Goal: Task Accomplishment & Management: Manage account settings

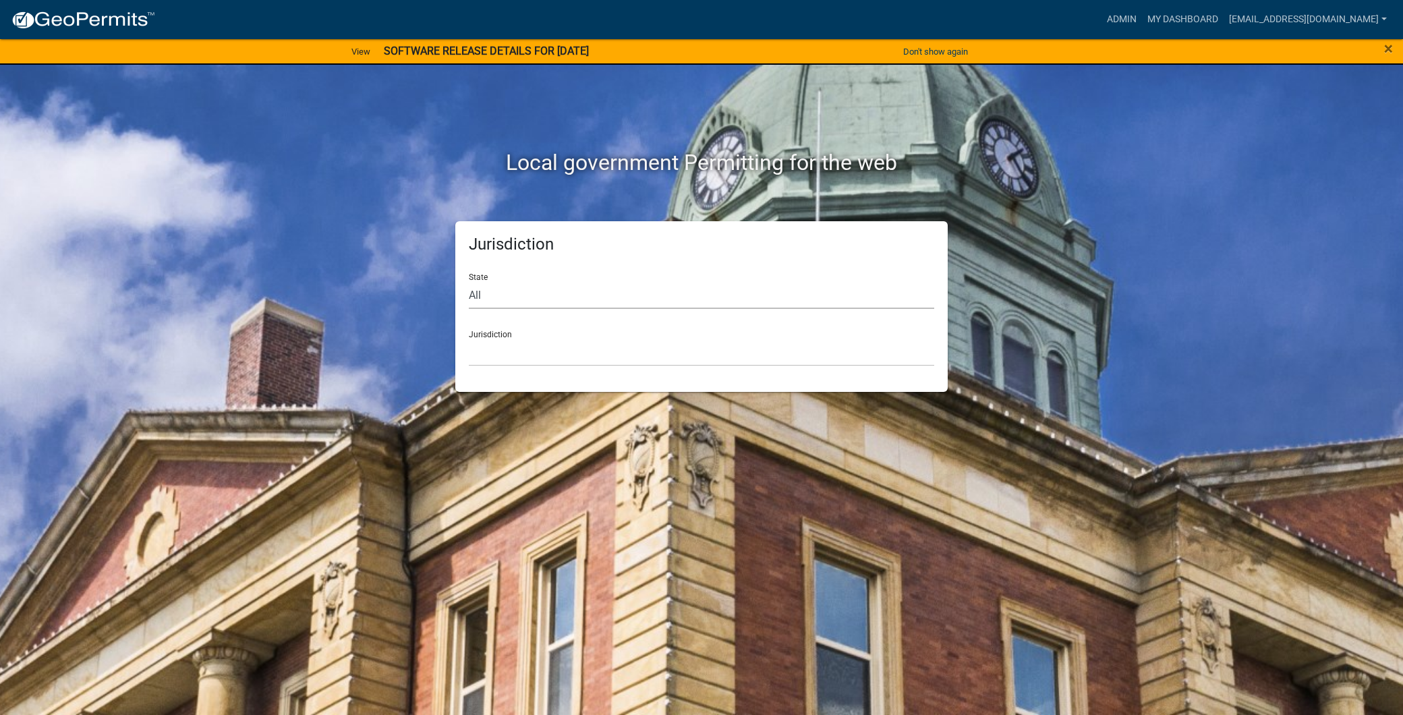
click at [623, 300] on select "All [US_STATE] [US_STATE] [US_STATE] [US_STATE] [US_STATE] [US_STATE] [US_STATE…" at bounding box center [701, 295] width 465 height 28
select select "[US_STATE]"
click at [469, 281] on select "All [US_STATE] [US_STATE] [US_STATE] [US_STATE] [US_STATE] [US_STATE] [US_STATE…" at bounding box center [701, 295] width 465 height 28
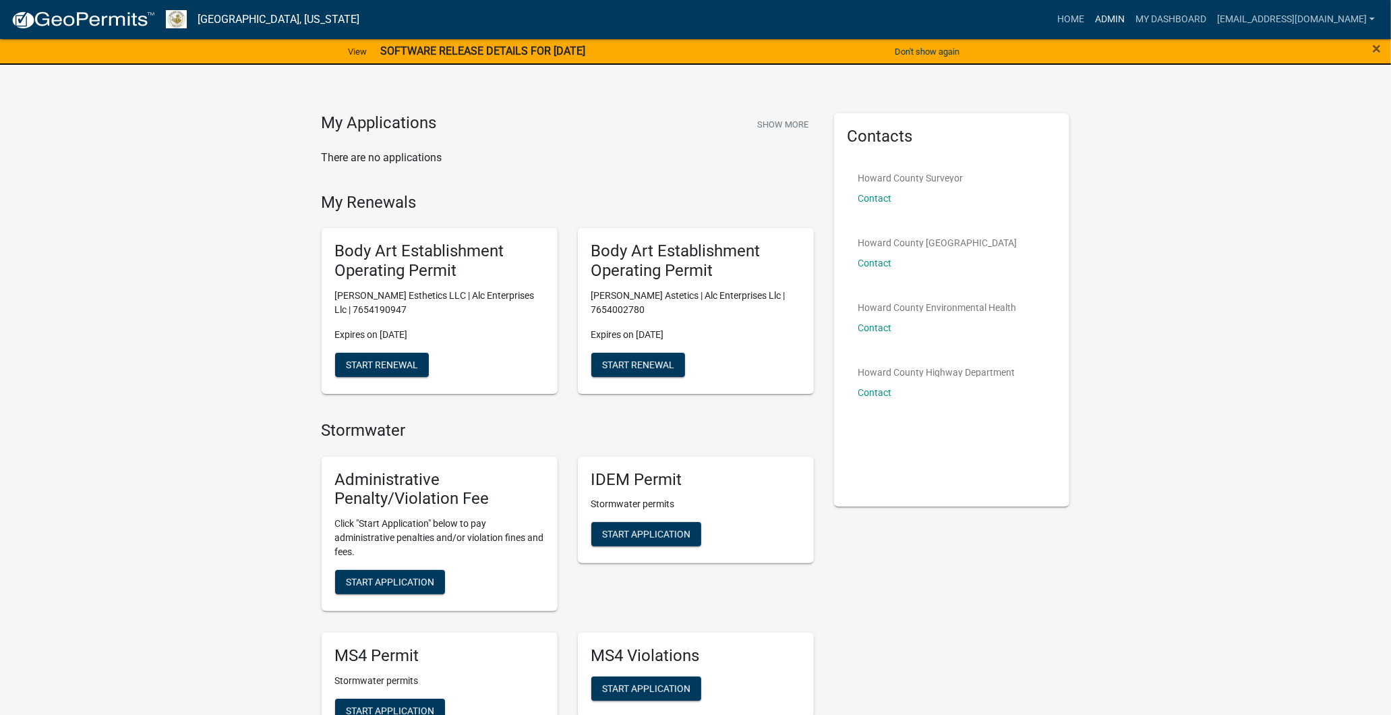
click at [1090, 17] on link "Admin" at bounding box center [1110, 20] width 40 height 26
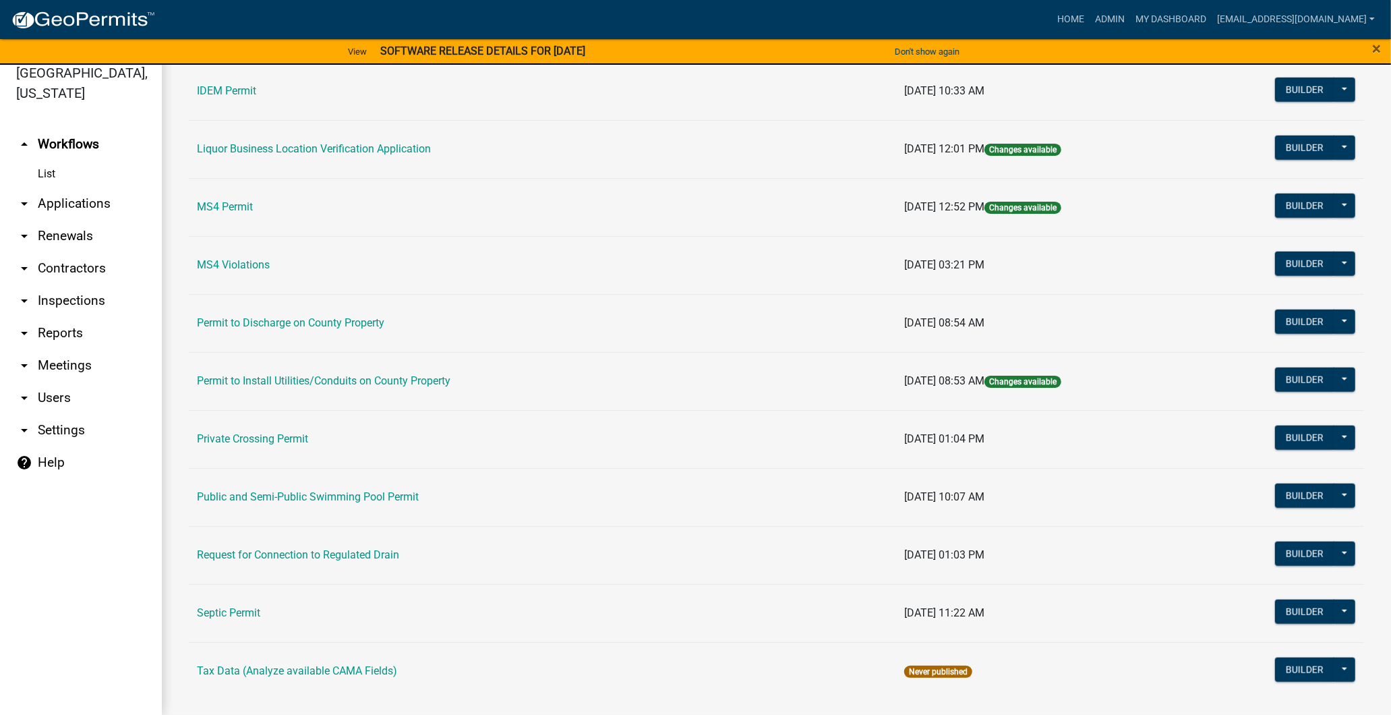
scroll to position [1016, 0]
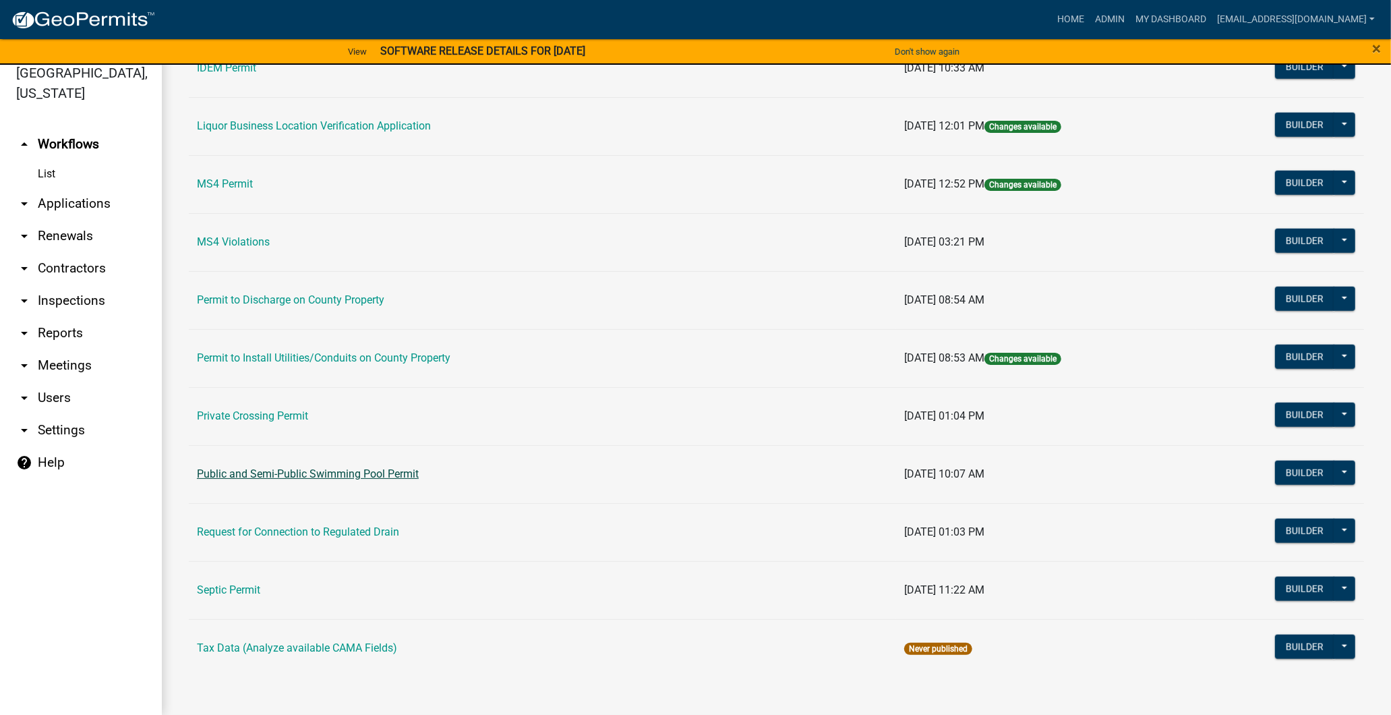
click at [336, 476] on link "Public and Semi-Public Swimming Pool Permit" at bounding box center [308, 473] width 222 height 13
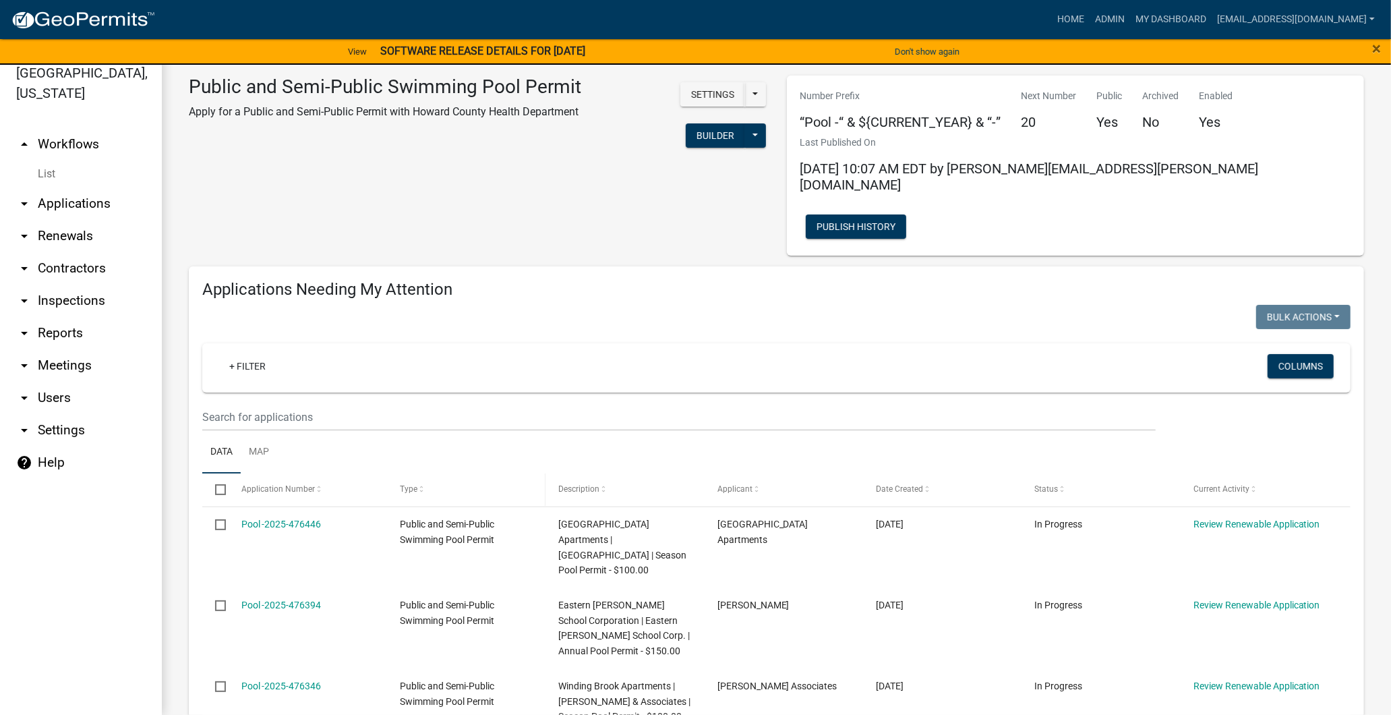
scroll to position [150, 0]
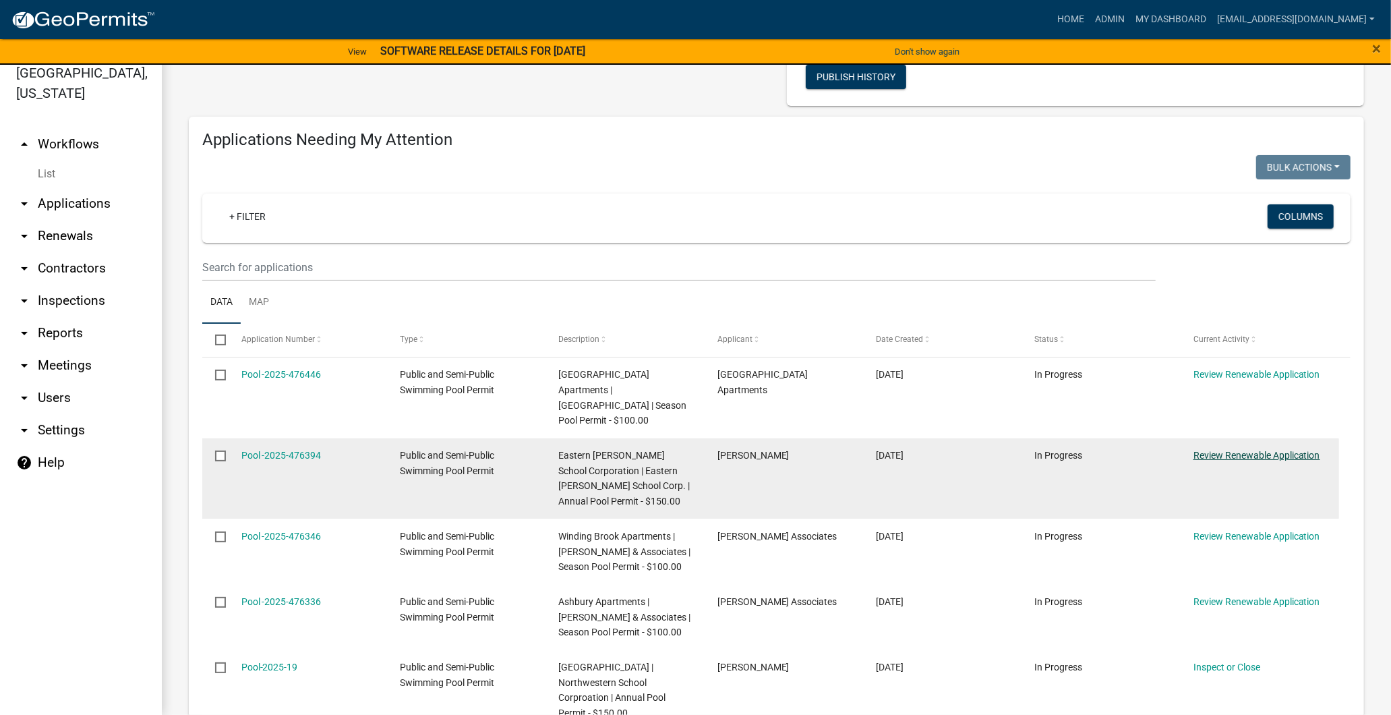
click at [1233, 450] on link "Review Renewable Application" at bounding box center [1256, 455] width 127 height 11
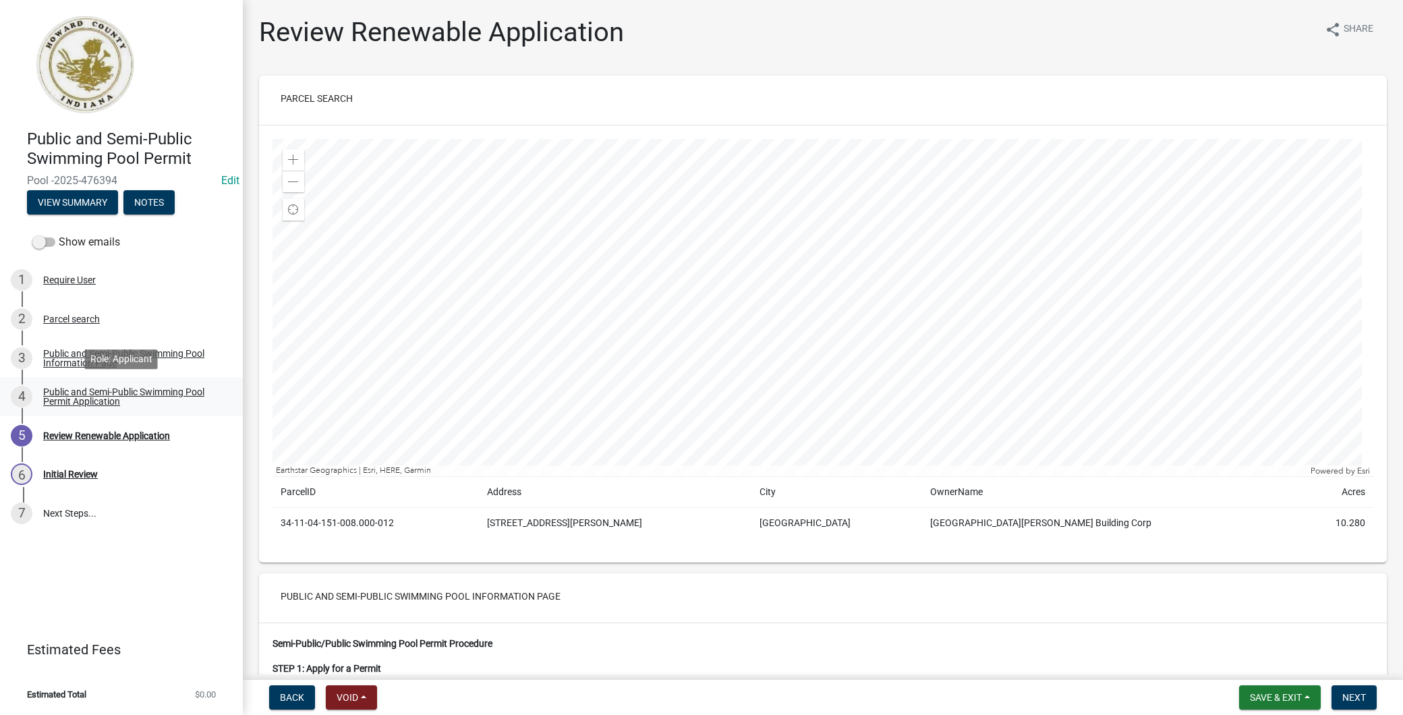
click at [125, 394] on div "Public and Semi-Public Swimming Pool Permit Application" at bounding box center [132, 396] width 178 height 19
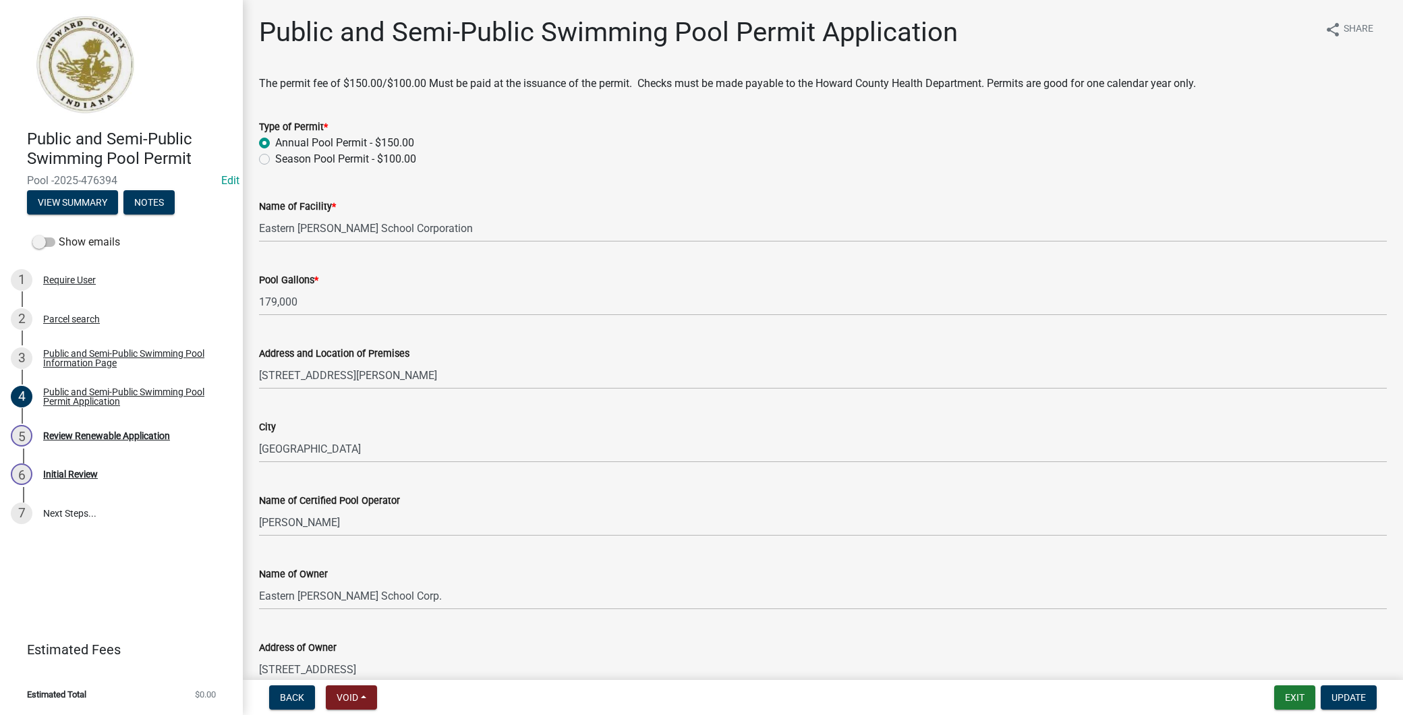
click at [93, 365] on div "Public and Semi-Public Swimming Pool Information Page" at bounding box center [132, 358] width 178 height 19
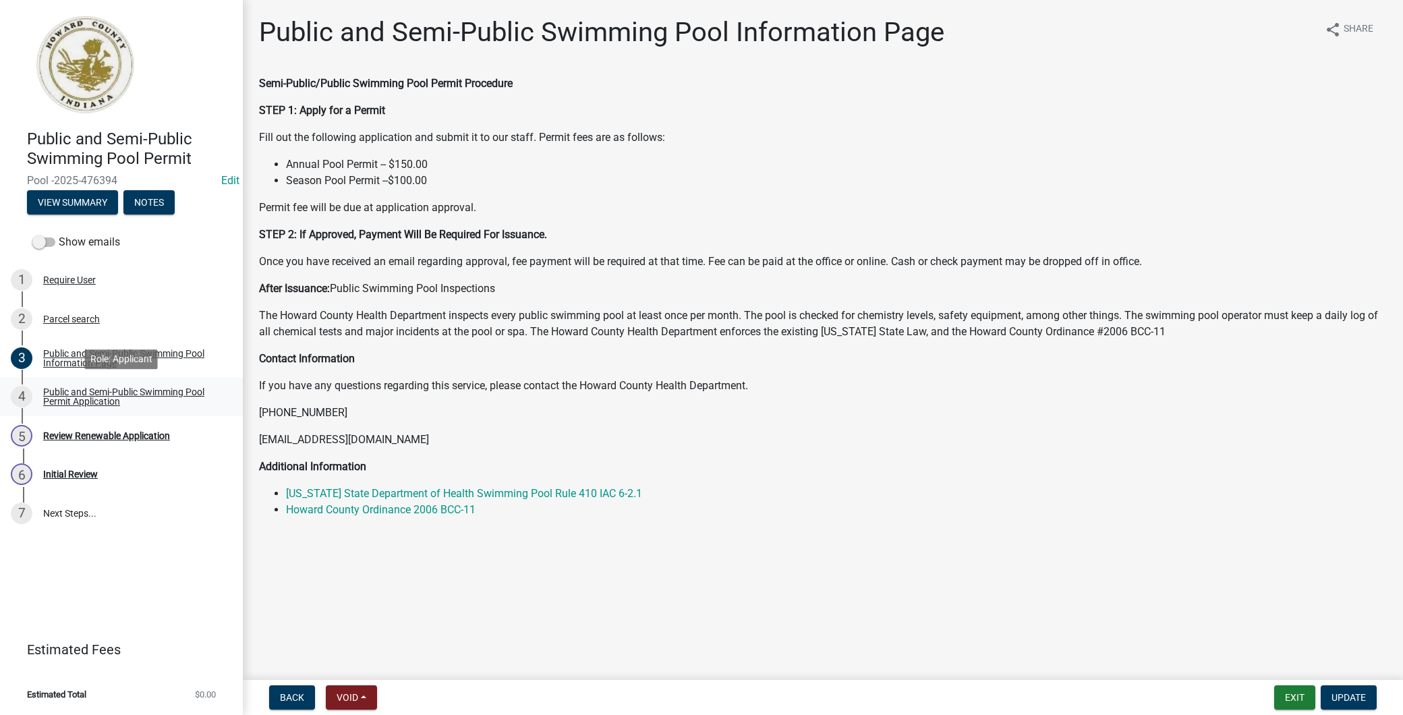
click at [103, 412] on link "4 Public and Semi-Public Swimming Pool Permit Application" at bounding box center [121, 396] width 243 height 39
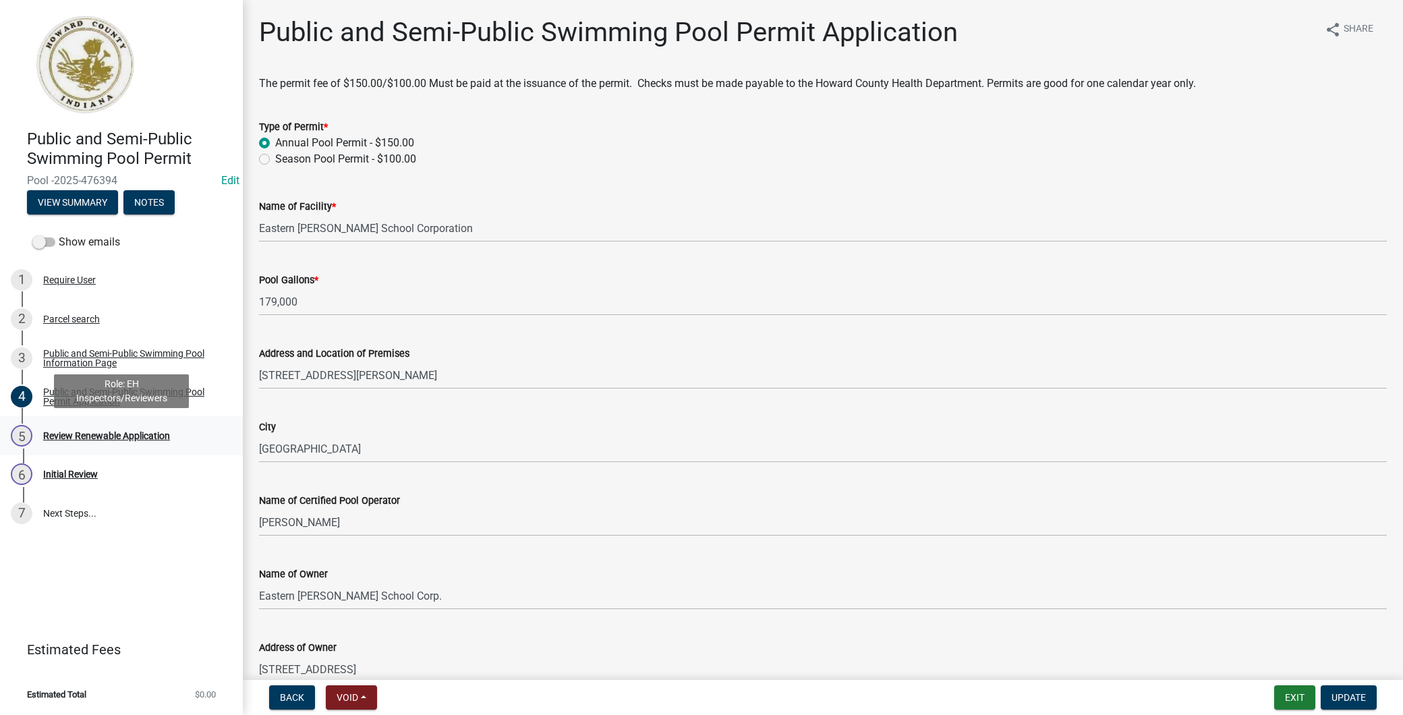
click at [101, 436] on div "Review Renewable Application" at bounding box center [106, 435] width 127 height 9
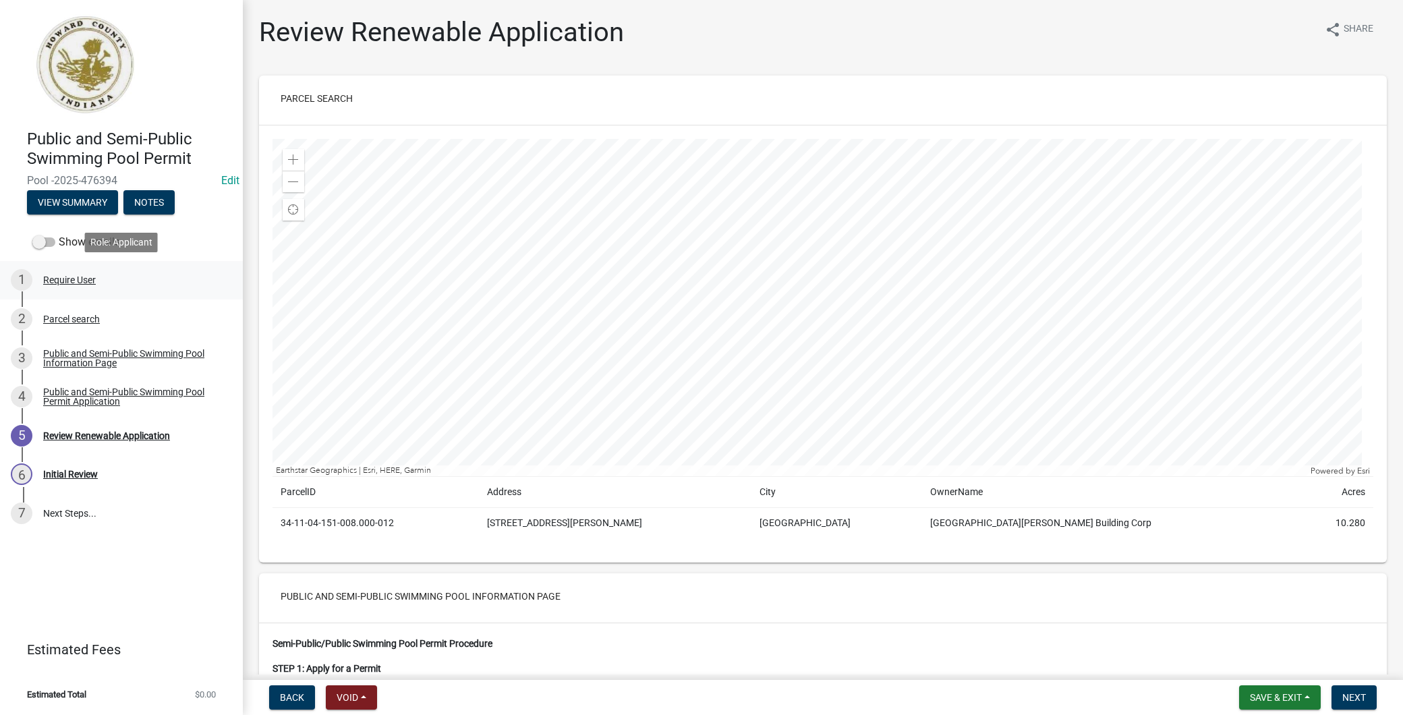
click at [96, 280] on div "Require User" at bounding box center [69, 279] width 53 height 9
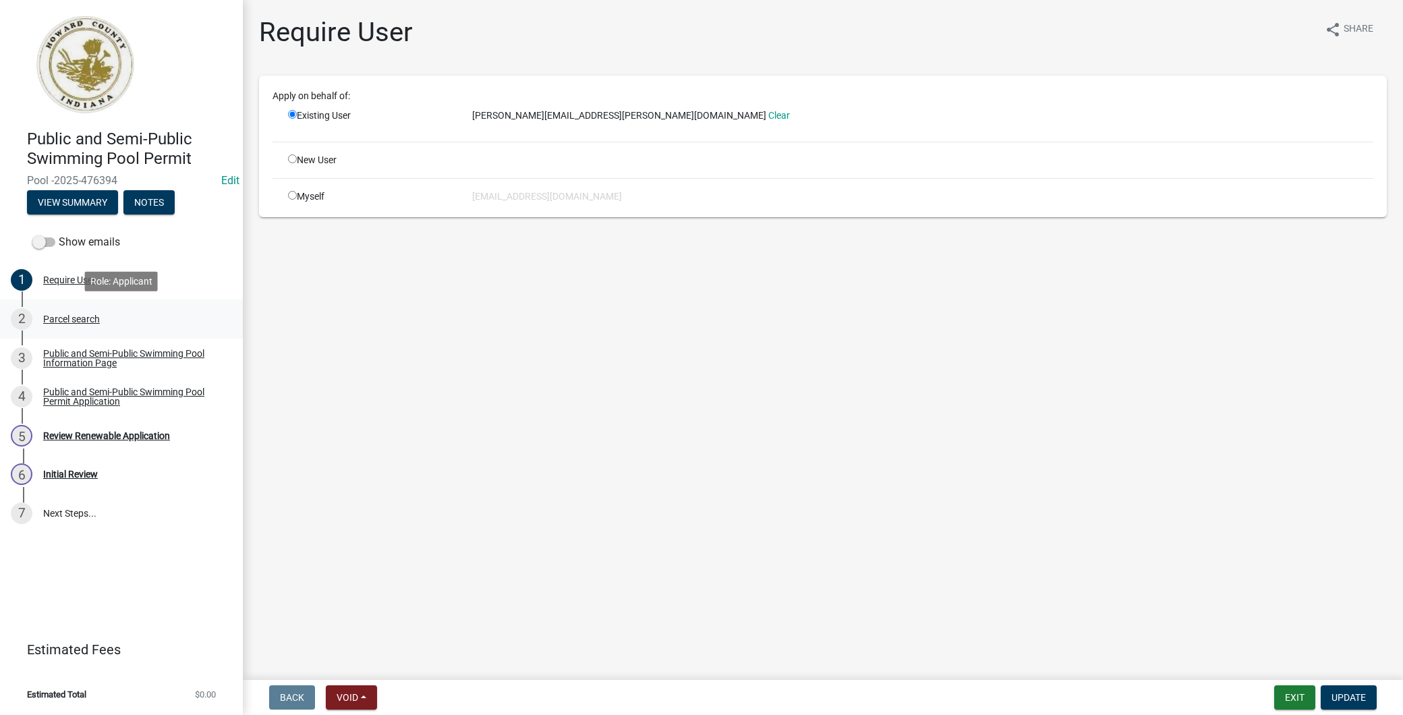
click at [98, 307] on link "2 Parcel search" at bounding box center [121, 318] width 243 height 39
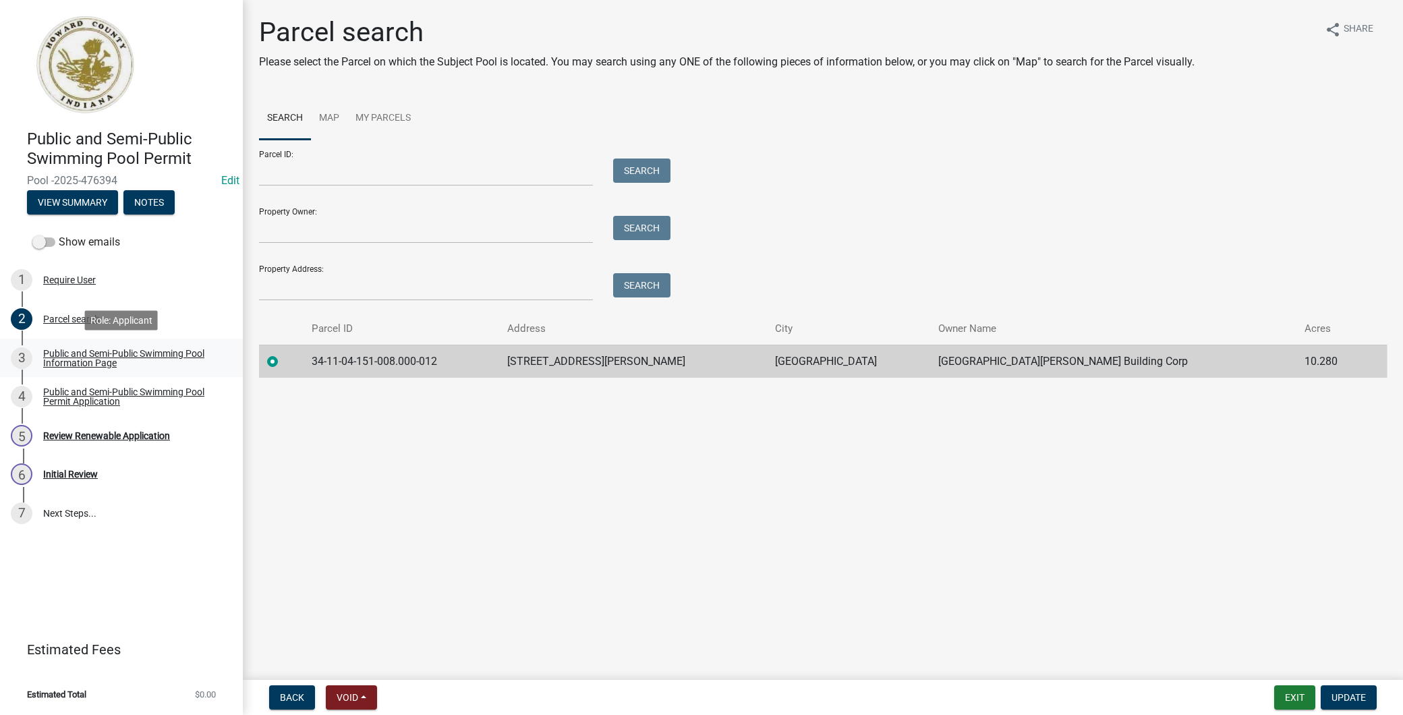
click at [120, 365] on div "Public and Semi-Public Swimming Pool Information Page" at bounding box center [132, 358] width 178 height 19
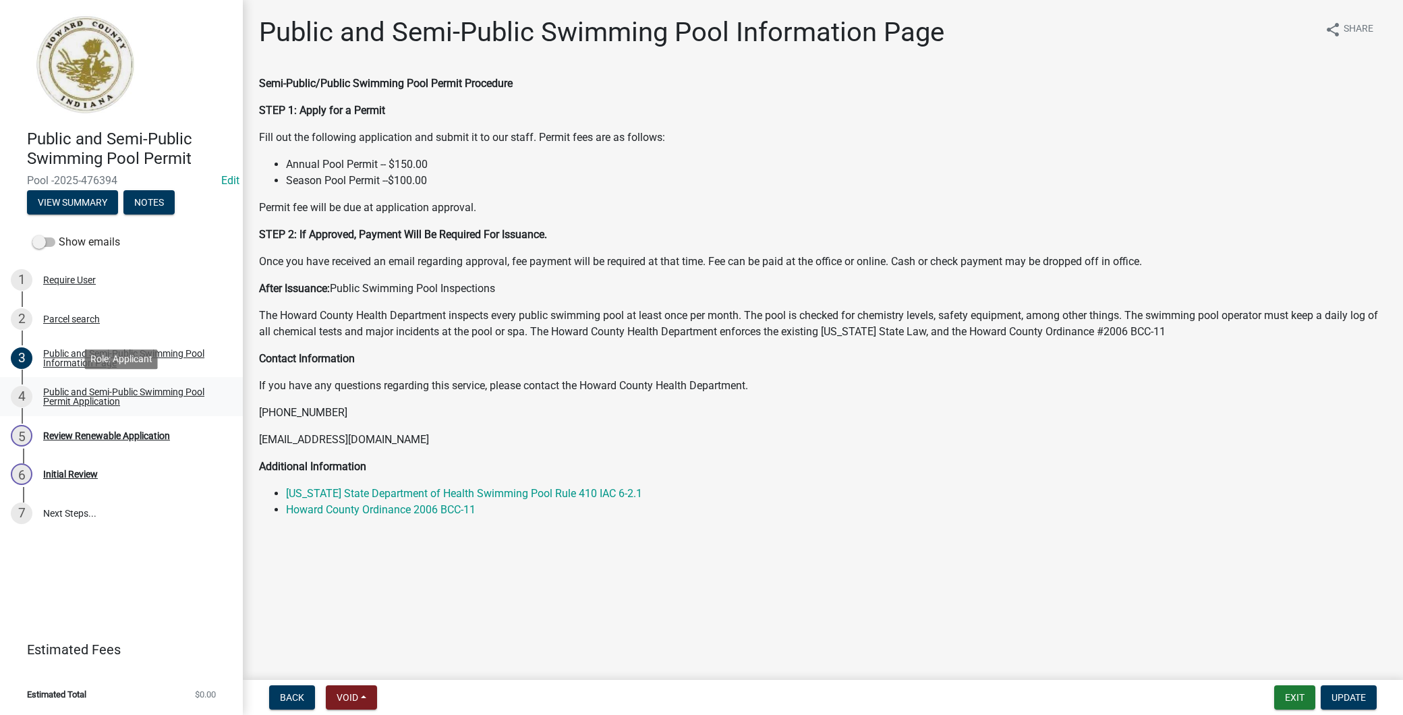
click at [115, 394] on div "Public and Semi-Public Swimming Pool Permit Application" at bounding box center [132, 396] width 178 height 19
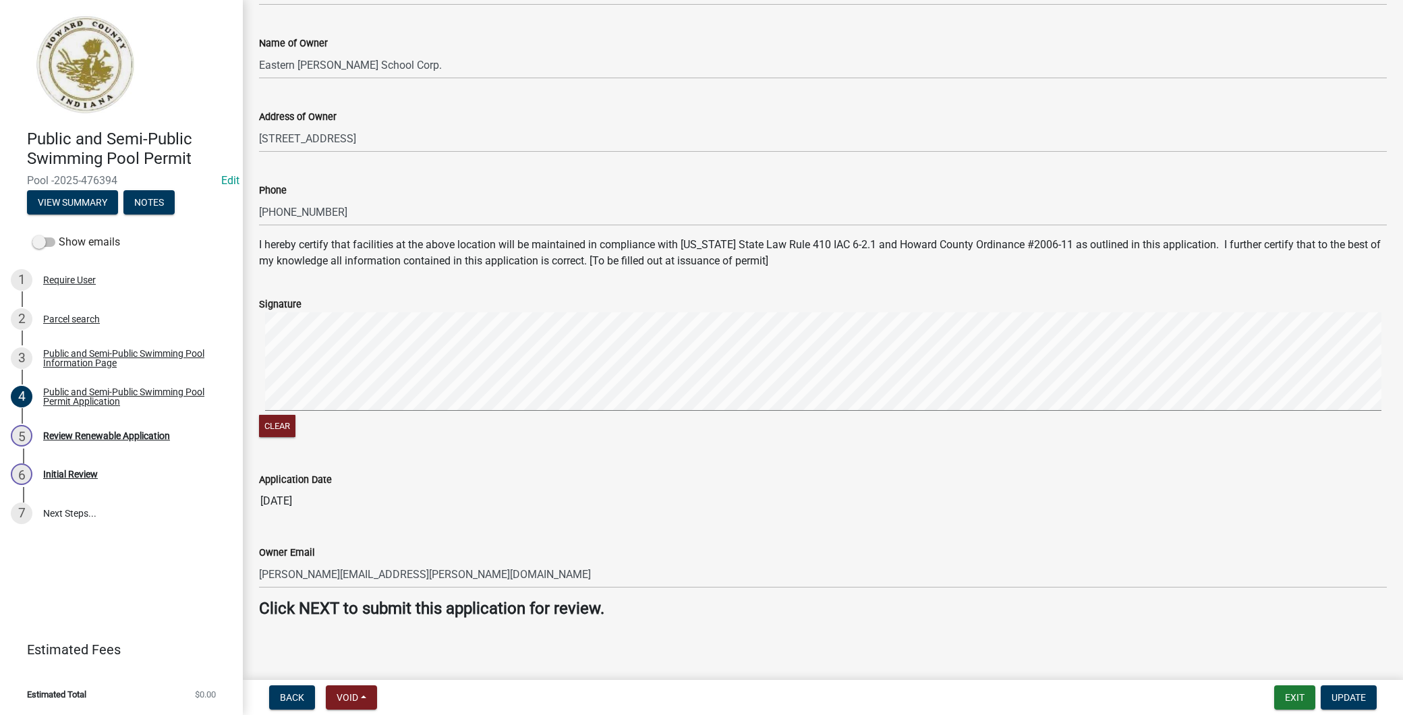
scroll to position [537, 0]
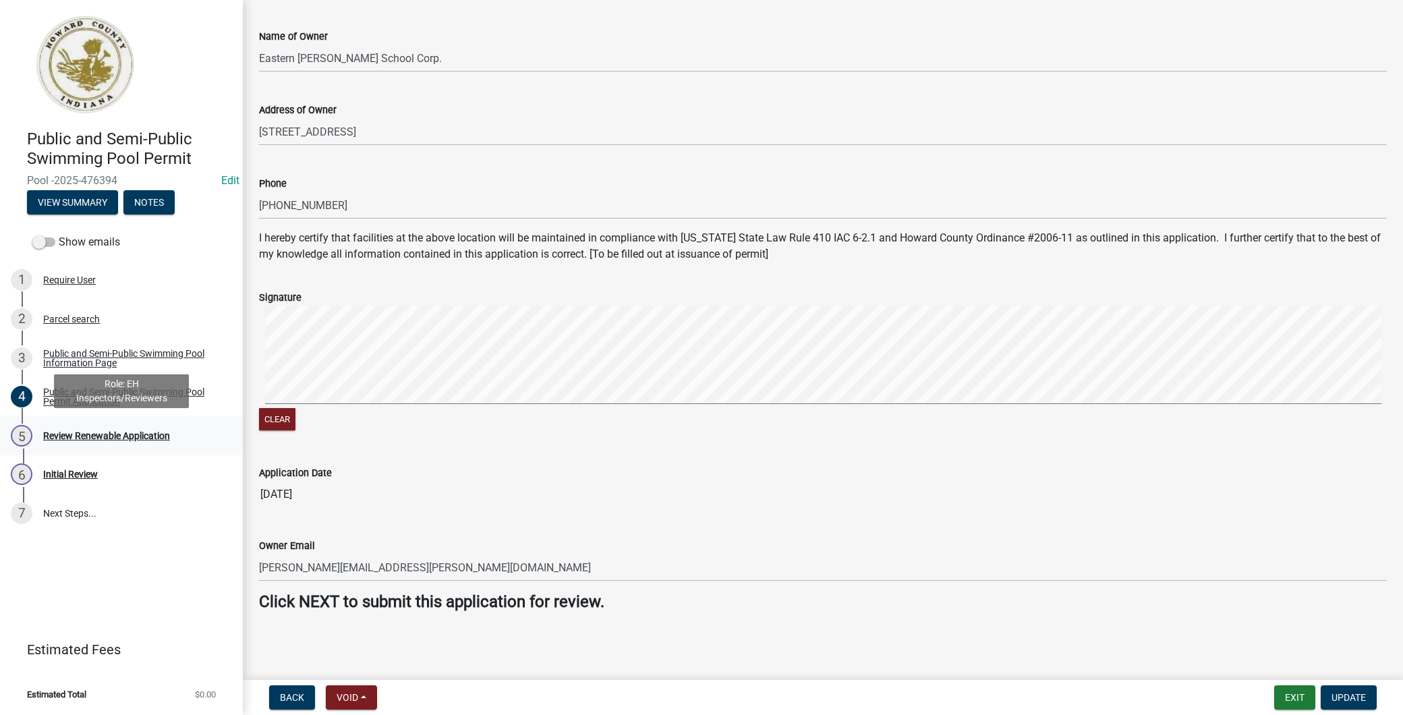
click at [146, 436] on div "Review Renewable Application" at bounding box center [106, 435] width 127 height 9
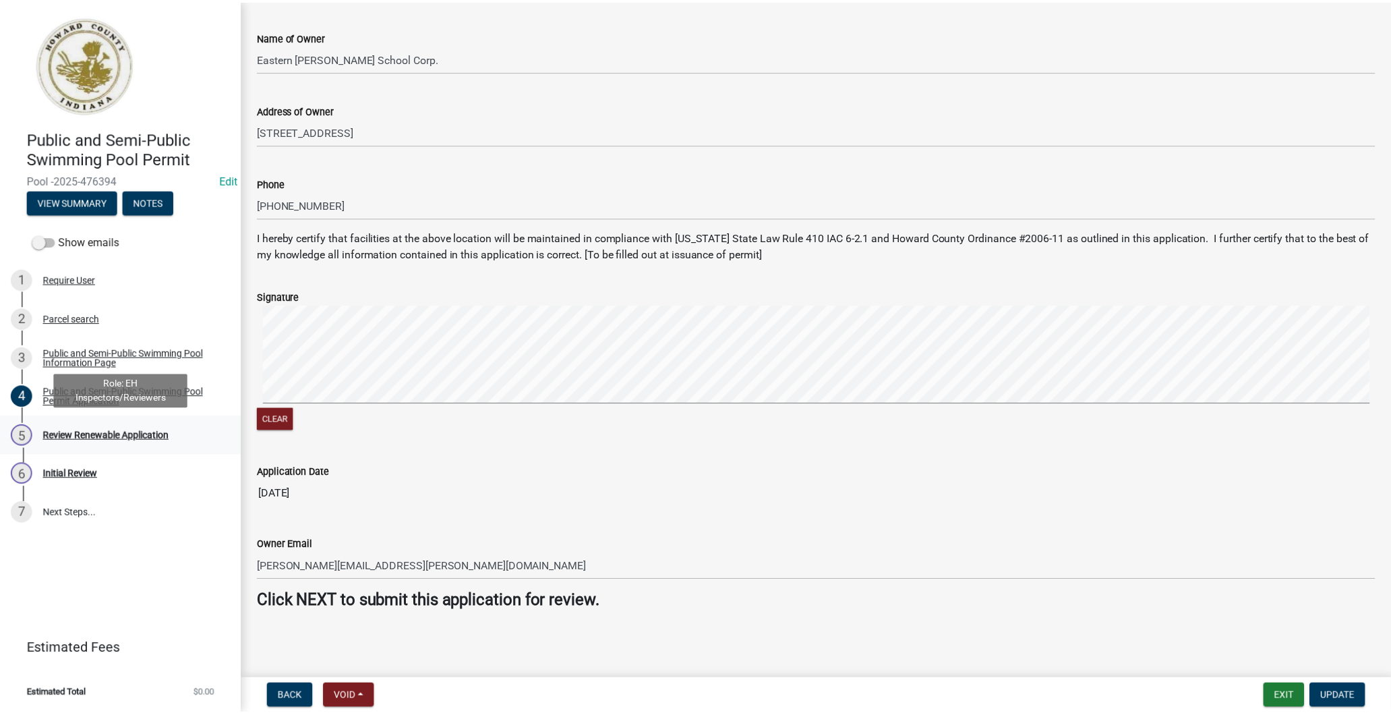
scroll to position [0, 0]
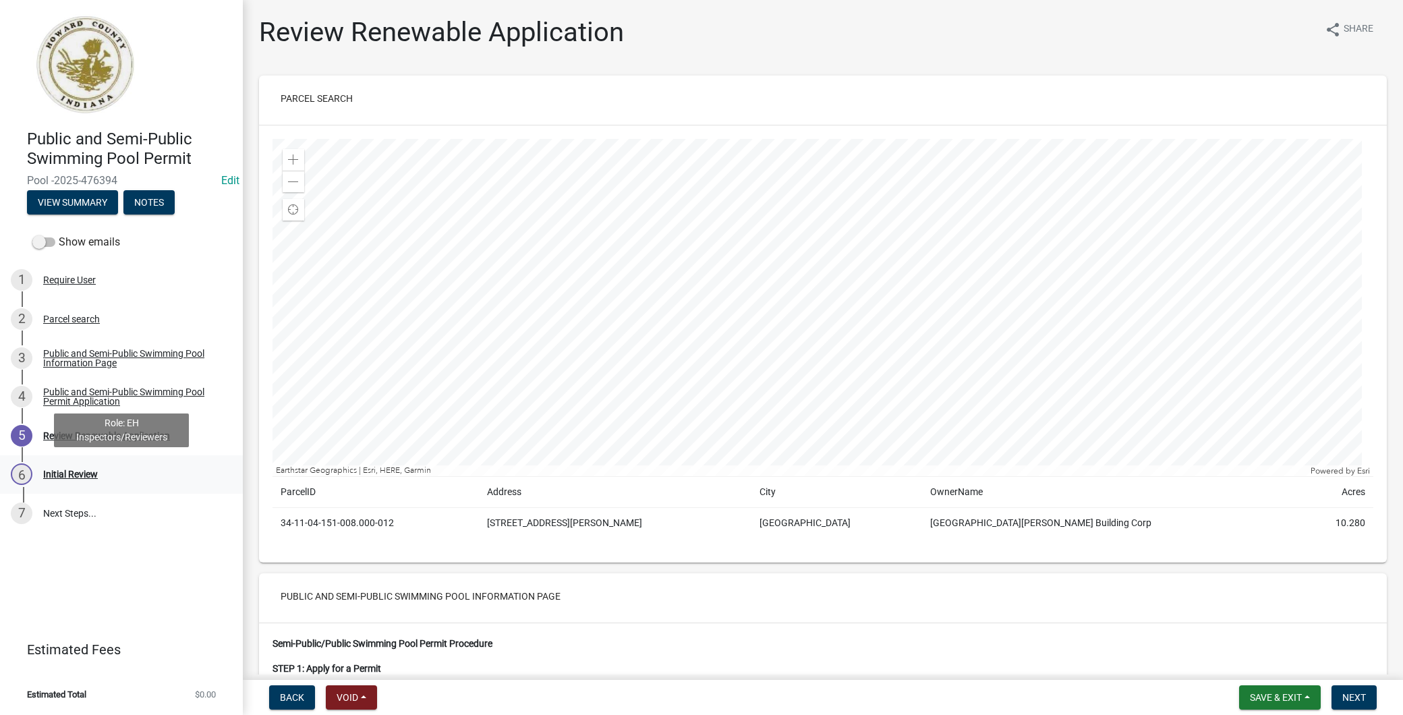
click at [120, 479] on div "6 Initial Review" at bounding box center [116, 474] width 210 height 22
click at [1366, 705] on button "Next" at bounding box center [1353, 697] width 45 height 24
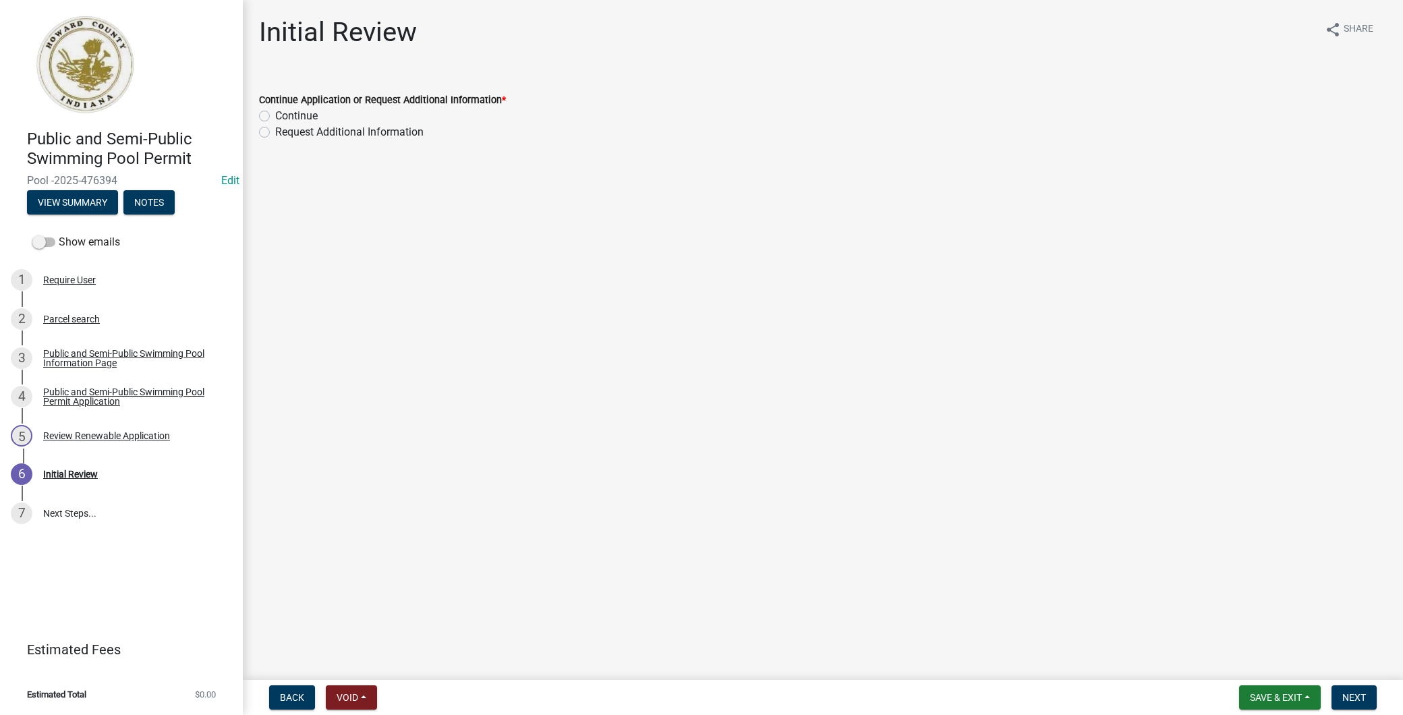
click at [275, 117] on label "Continue" at bounding box center [296, 116] width 42 height 16
click at [275, 117] on input "Continue" at bounding box center [279, 112] width 9 height 9
radio input "true"
click at [1364, 699] on span "Next" at bounding box center [1354, 697] width 24 height 11
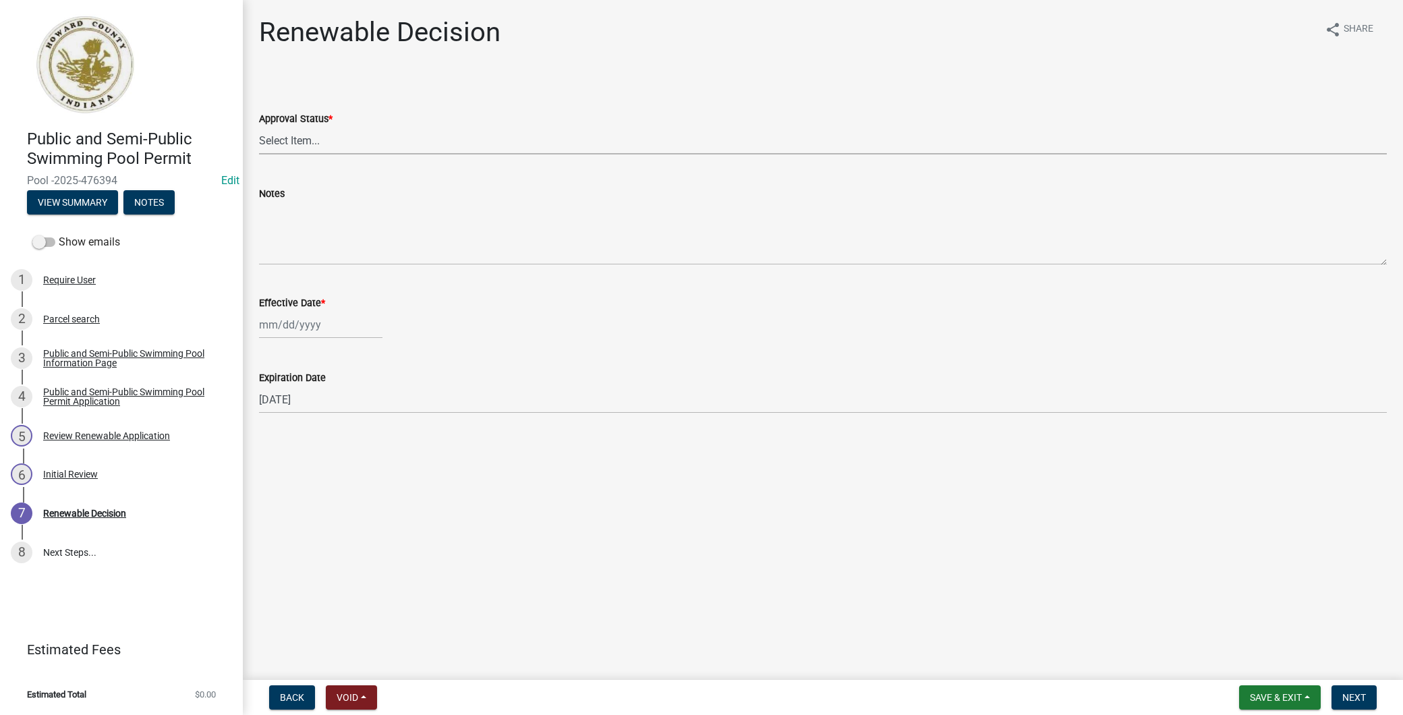
click at [301, 131] on select "Select Item... Approved Denied" at bounding box center [822, 141] width 1127 height 28
click at [259, 127] on select "Select Item... Approved Denied" at bounding box center [822, 141] width 1127 height 28
select select "6cfd4193-1f57-4c7e-a5e5-f68c9e85a162"
click at [312, 322] on div at bounding box center [320, 325] width 123 height 28
select select "9"
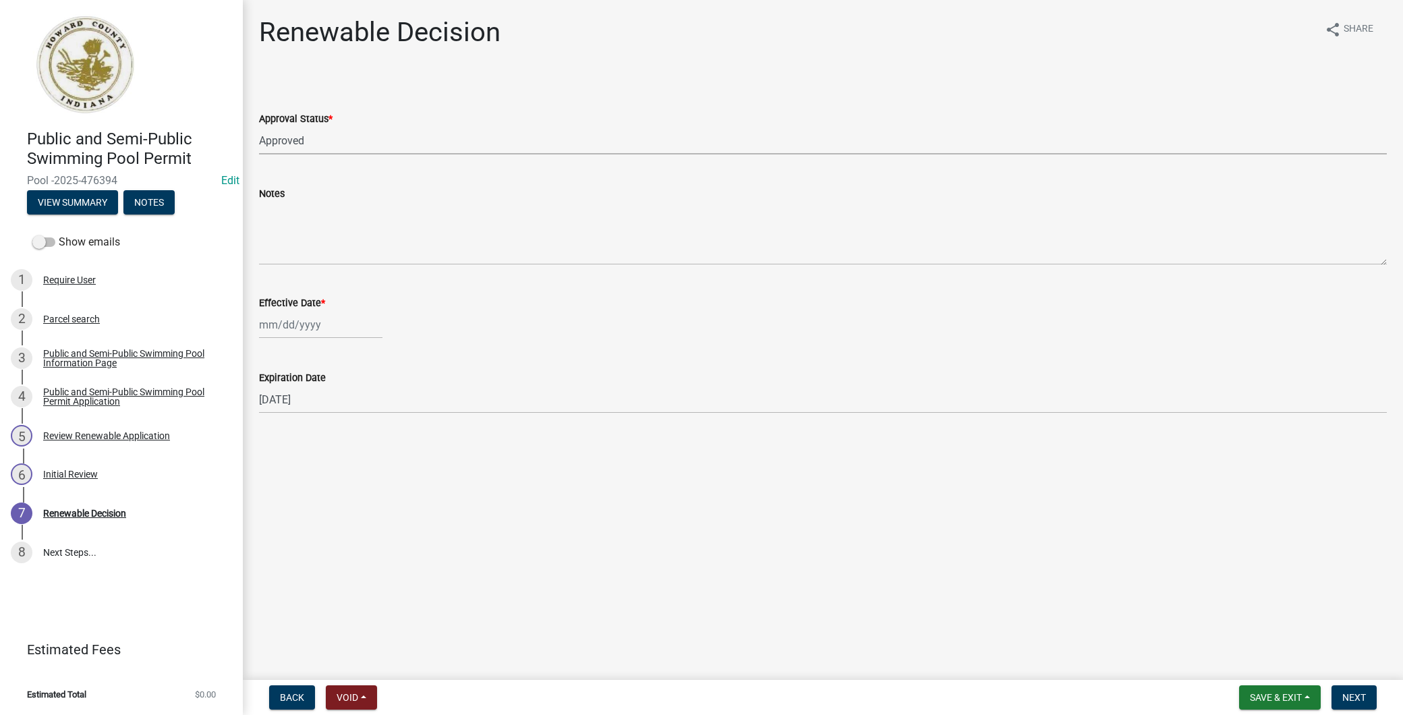
select select "2025"
click at [317, 413] on div "10" at bounding box center [316, 418] width 22 height 22
type input "[DATE]"
click at [1351, 692] on span "Next" at bounding box center [1354, 697] width 24 height 11
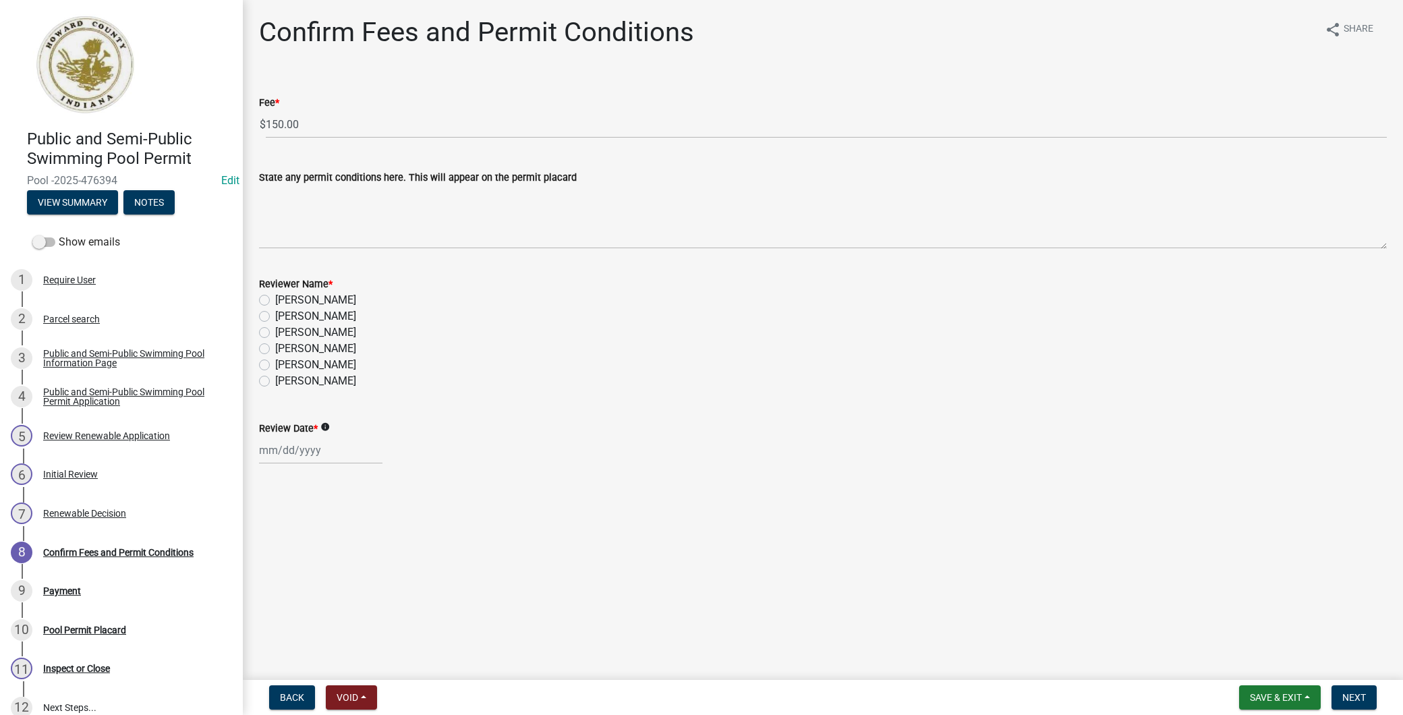
click at [275, 301] on label "[PERSON_NAME]" at bounding box center [315, 300] width 81 height 16
click at [275, 301] on input "[PERSON_NAME]" at bounding box center [279, 296] width 9 height 9
radio input "true"
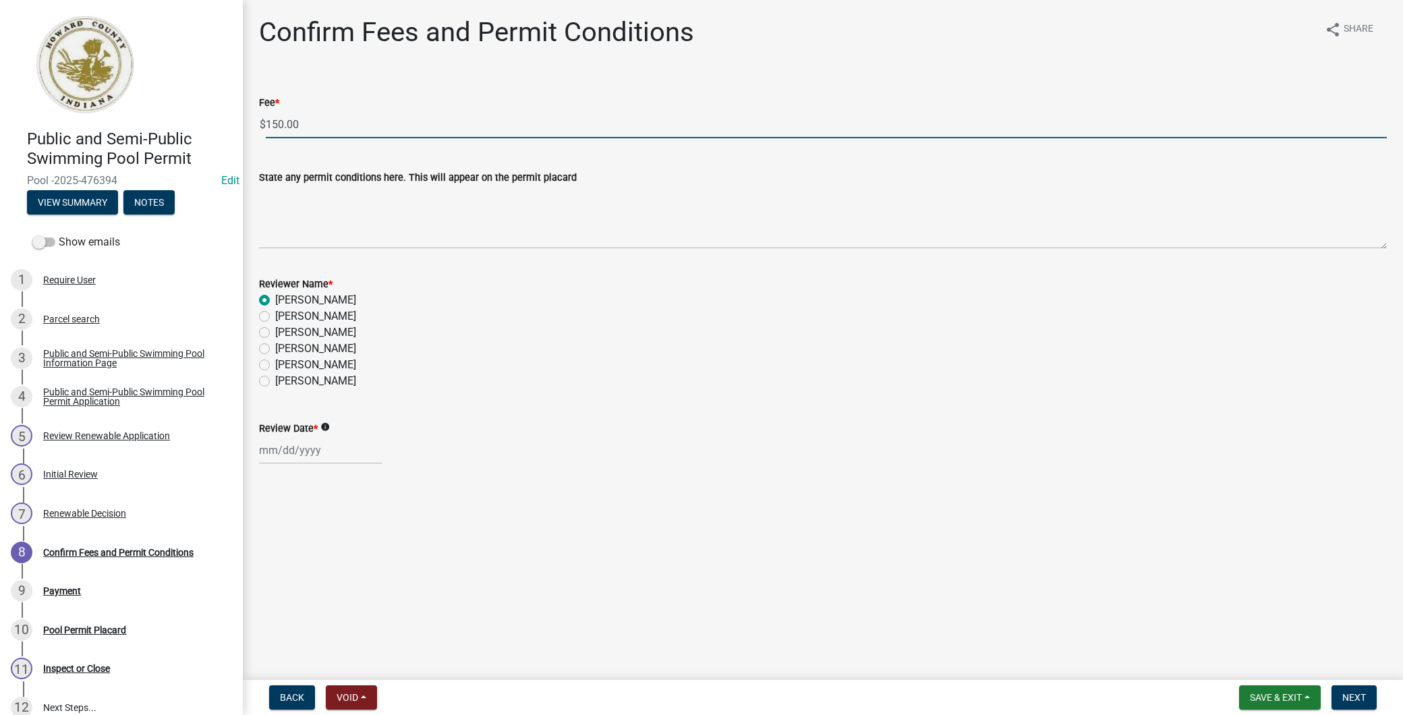
drag, startPoint x: 326, startPoint y: 115, endPoint x: 67, endPoint y: 130, distance: 259.4
click at [67, 130] on div "Public and Semi-Public Swimming Pool Permit Pool -2025-476394 Edit View Summary…" at bounding box center [701, 357] width 1403 height 715
type input "0"
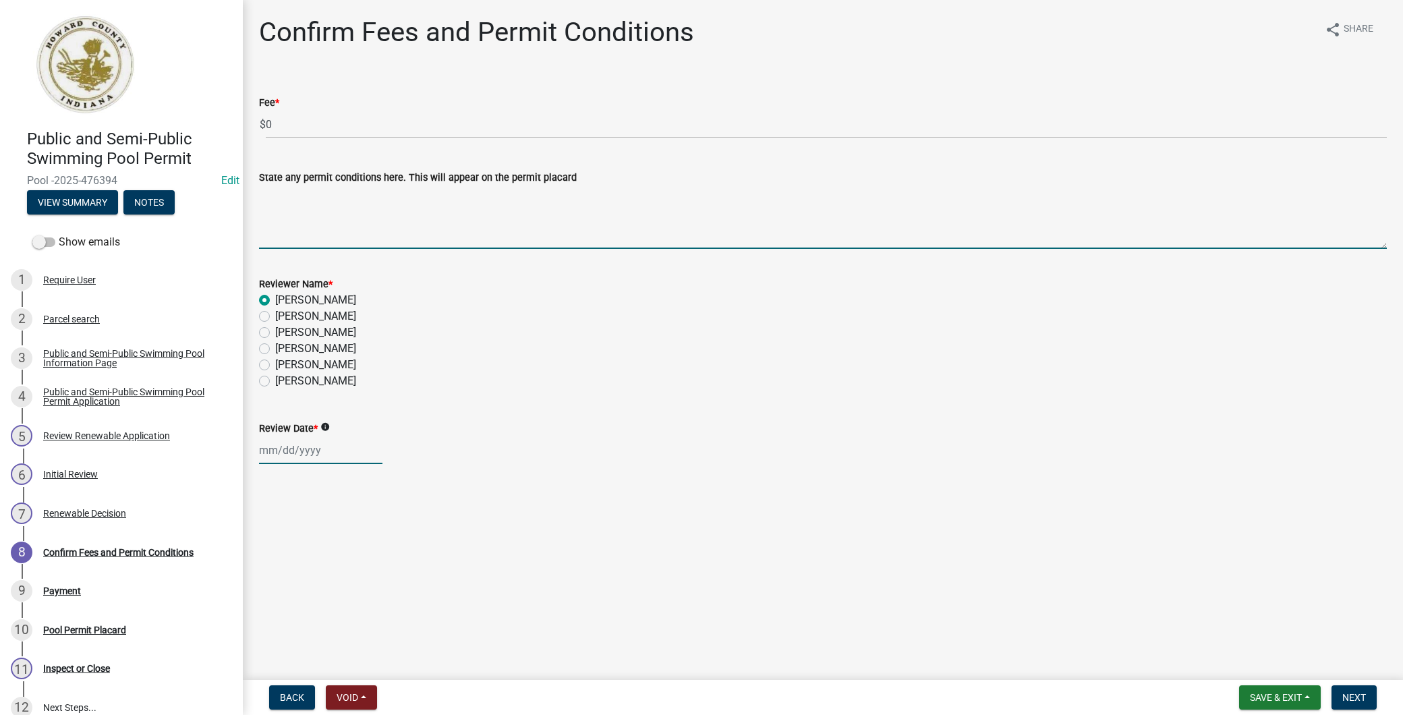
click at [275, 445] on div at bounding box center [320, 450] width 123 height 28
select select "9"
select select "2025"
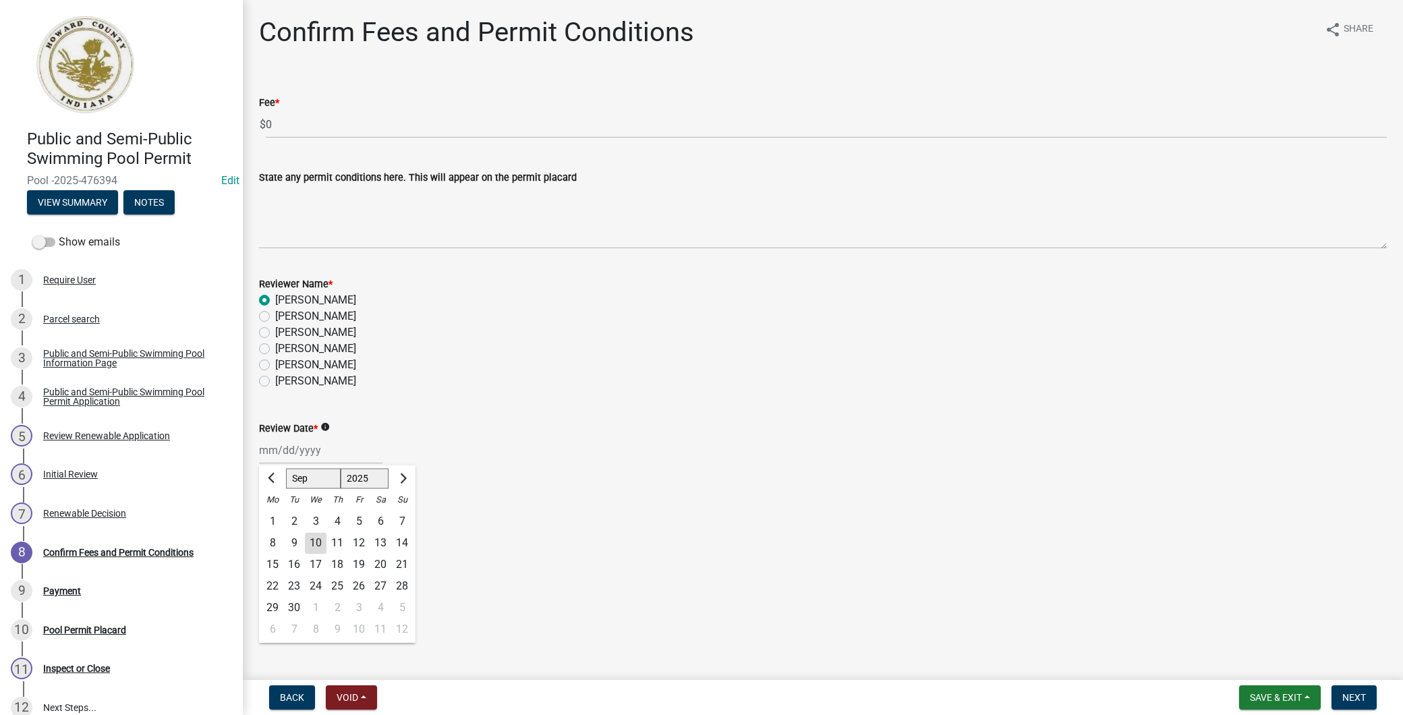
click at [313, 534] on div "10" at bounding box center [316, 543] width 22 height 22
type input "[DATE]"
click at [1365, 693] on span "Next" at bounding box center [1354, 697] width 24 height 11
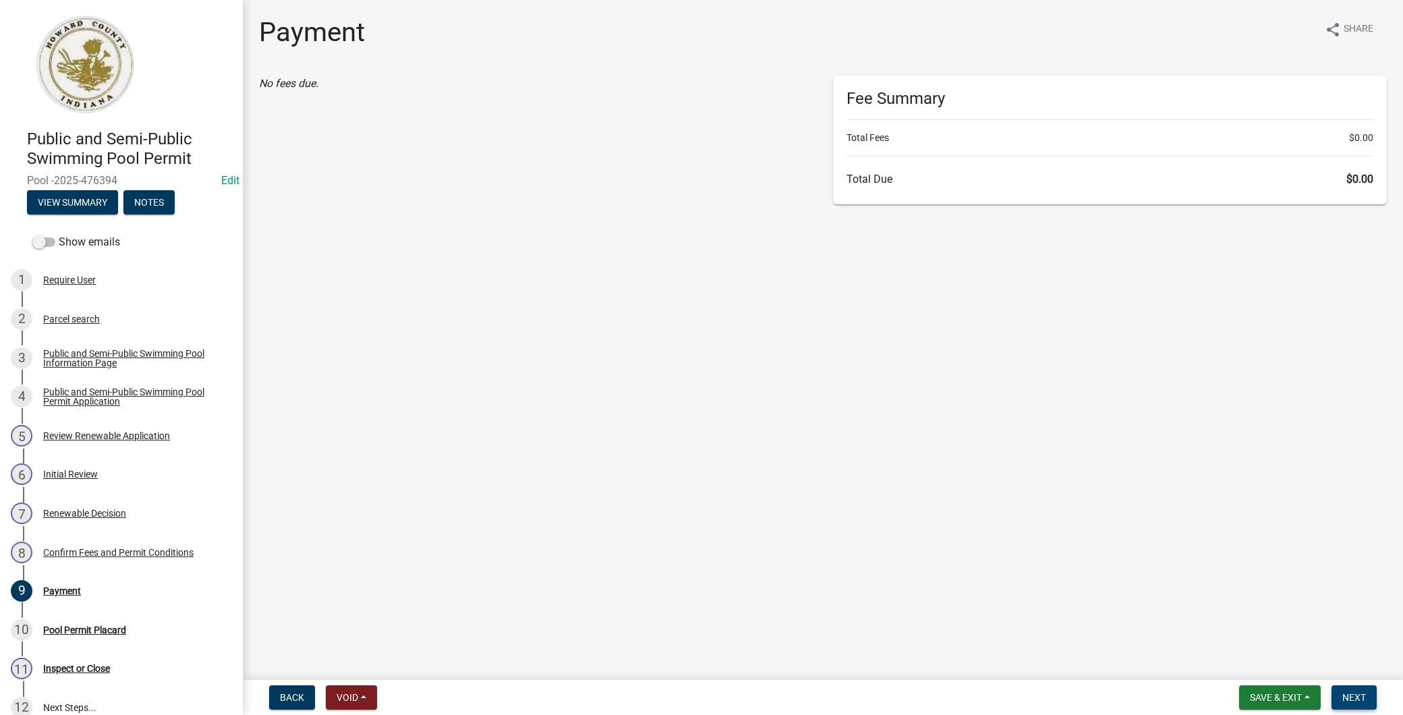
click at [1354, 697] on span "Next" at bounding box center [1354, 697] width 24 height 11
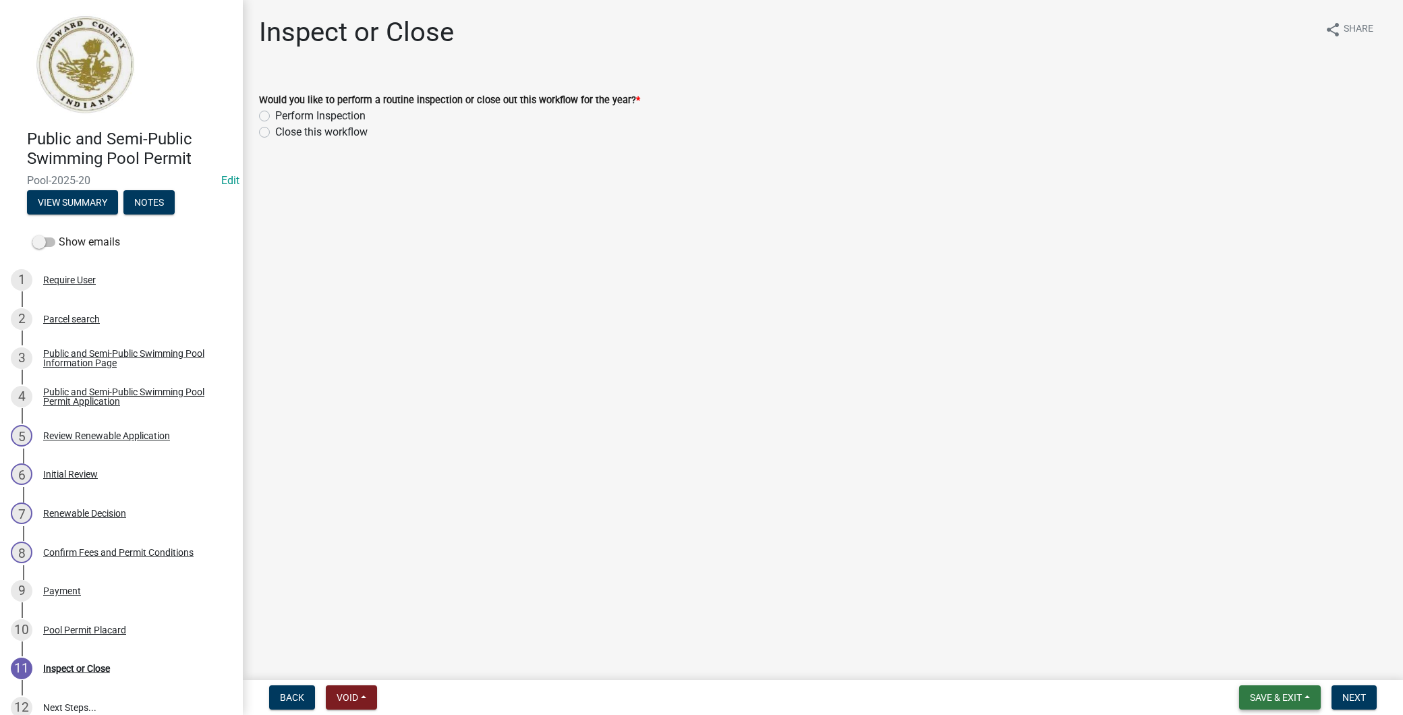
click at [1287, 704] on button "Save & Exit" at bounding box center [1280, 697] width 82 height 24
click at [1257, 661] on button "Save & Exit" at bounding box center [1266, 662] width 108 height 32
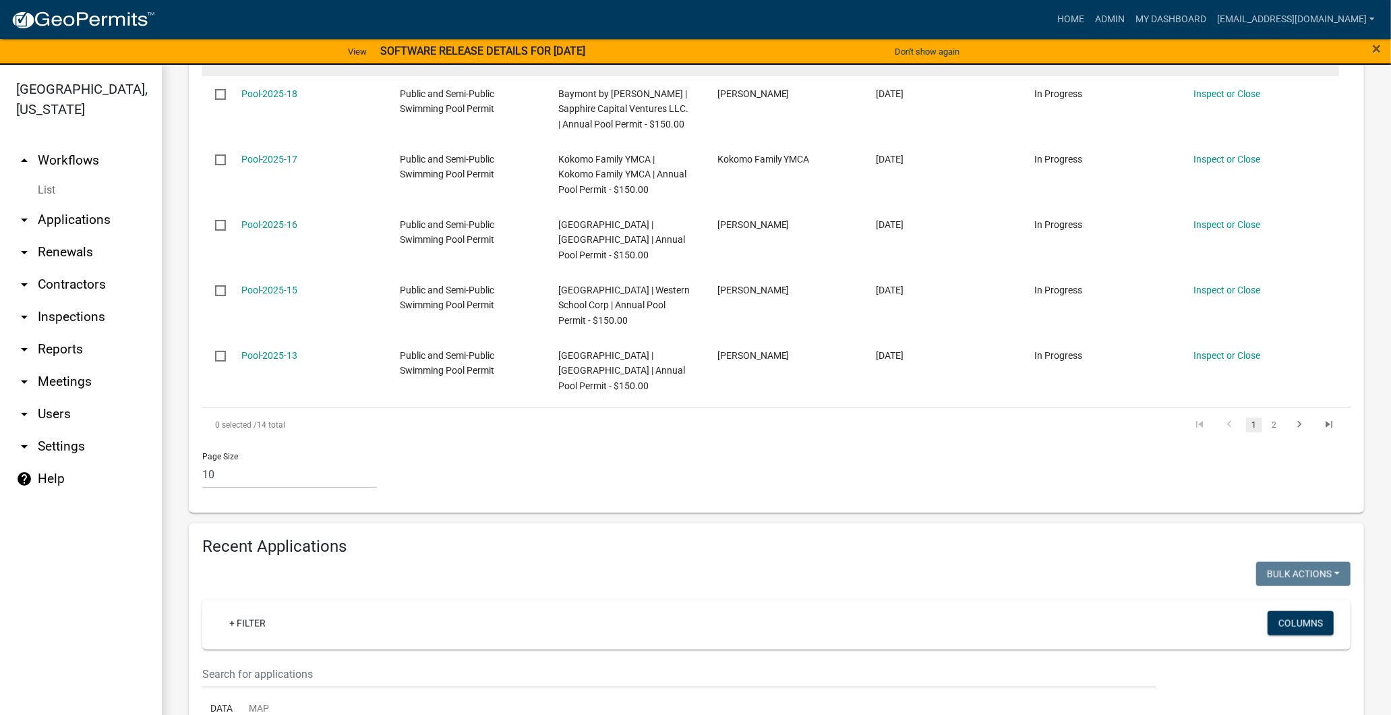
scroll to position [824, 0]
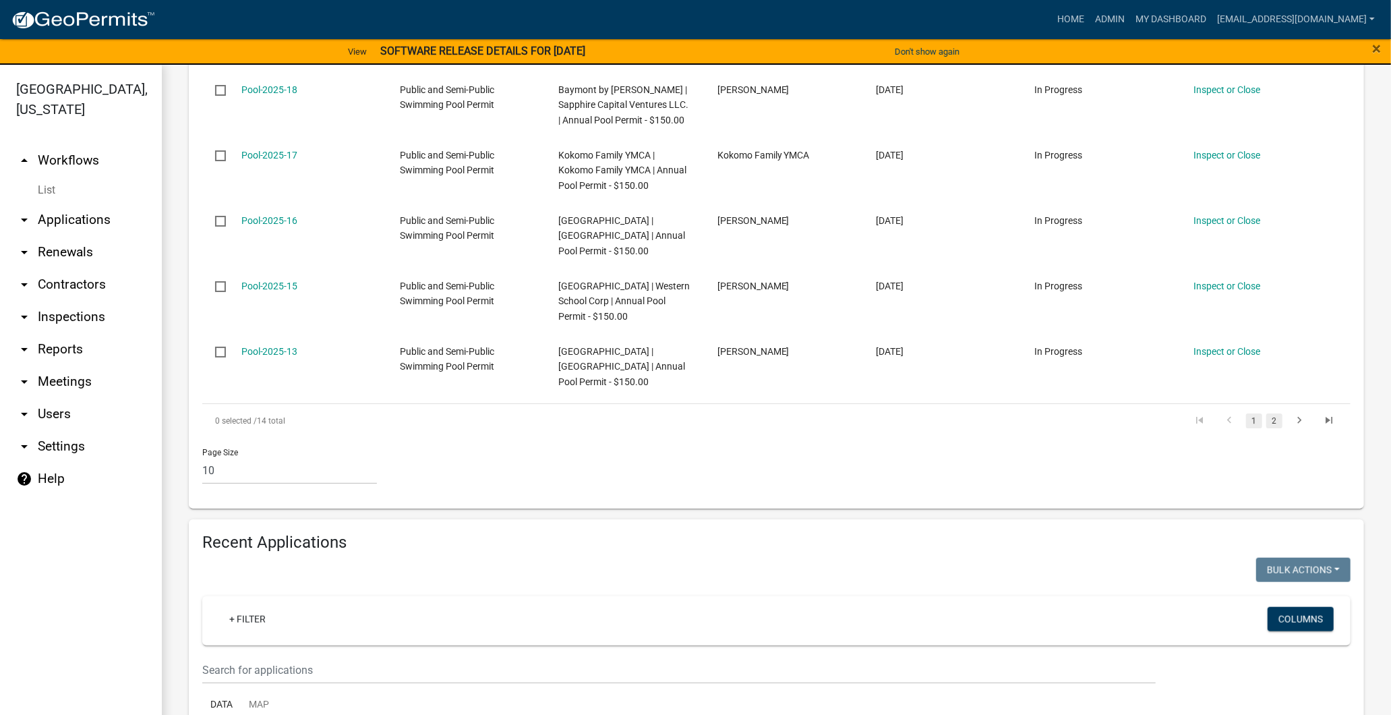
click at [1266, 413] on link "2" at bounding box center [1274, 420] width 16 height 15
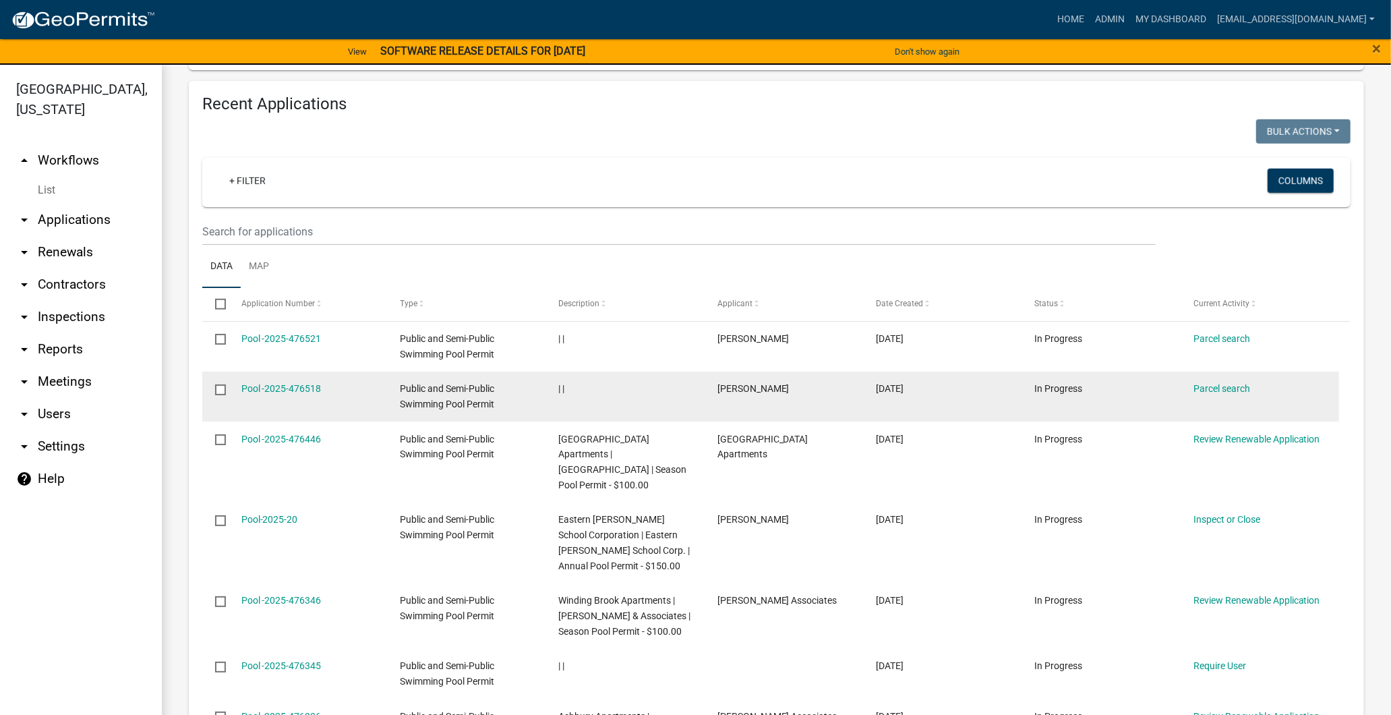
click at [223, 384] on input "checkbox" at bounding box center [219, 388] width 9 height 9
checkbox input "true"
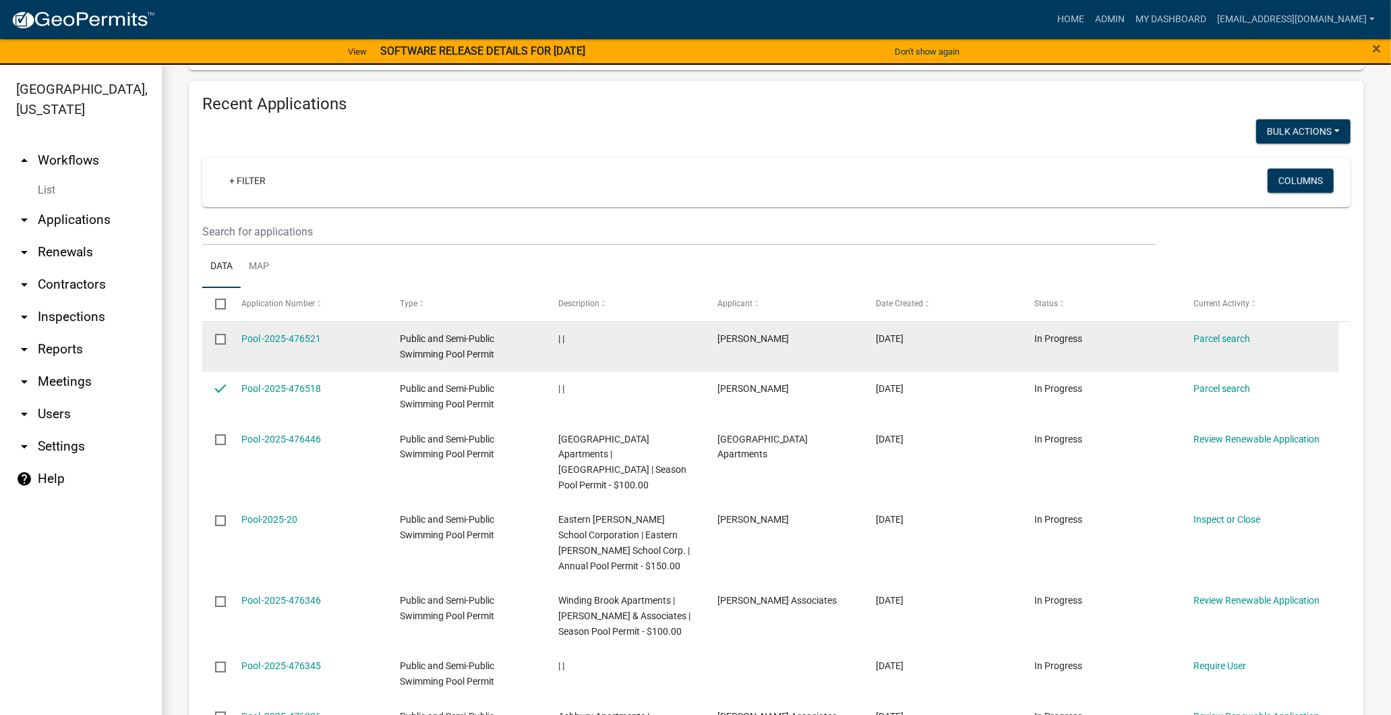
click at [220, 334] on input "checkbox" at bounding box center [219, 338] width 9 height 9
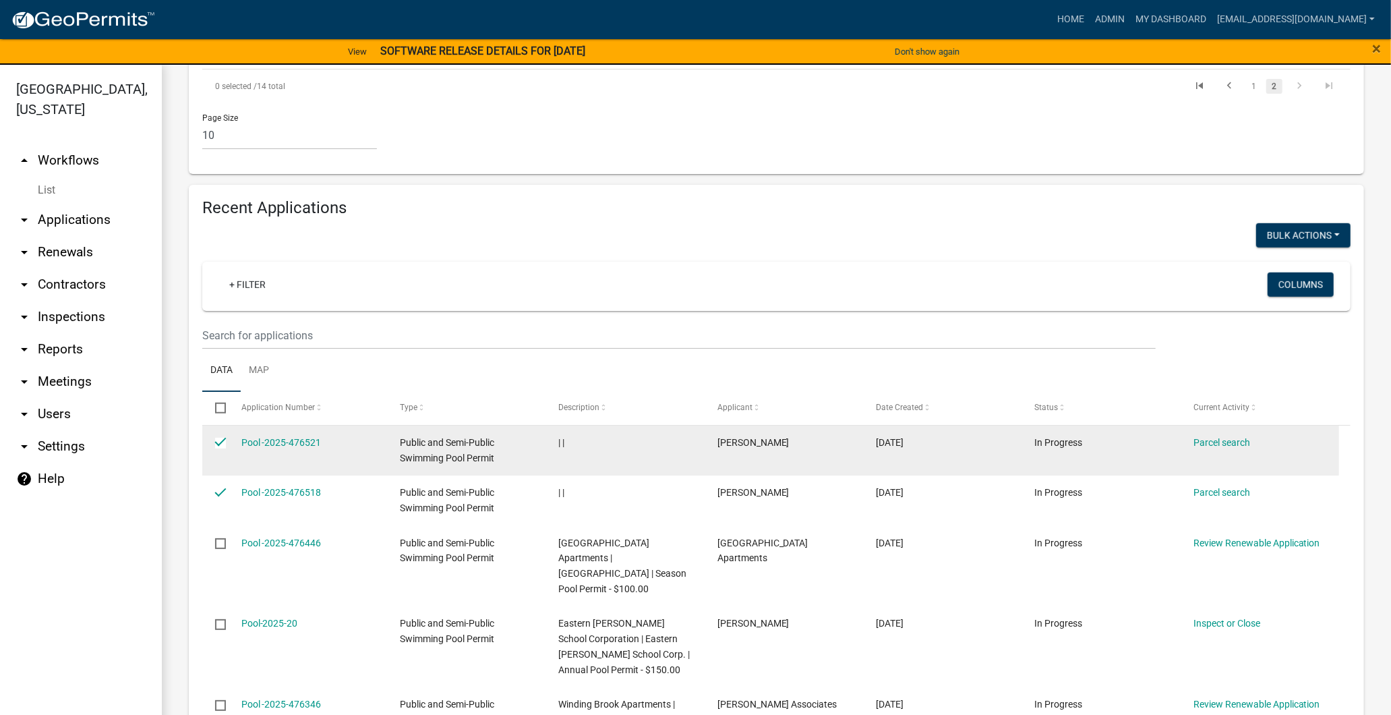
scroll to position [736, 0]
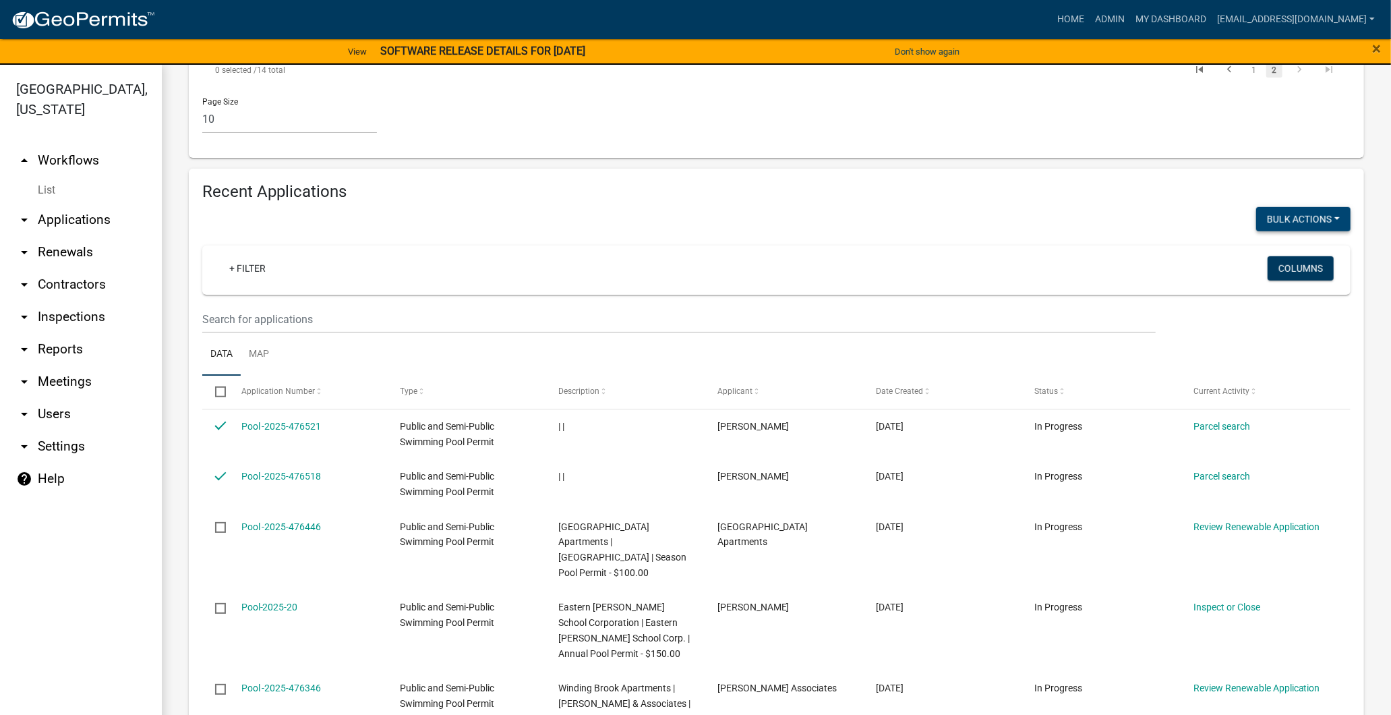
click at [1316, 207] on button "Bulk Actions" at bounding box center [1303, 219] width 94 height 24
click at [1289, 237] on button "Void" at bounding box center [1297, 253] width 108 height 32
checkbox input "false"
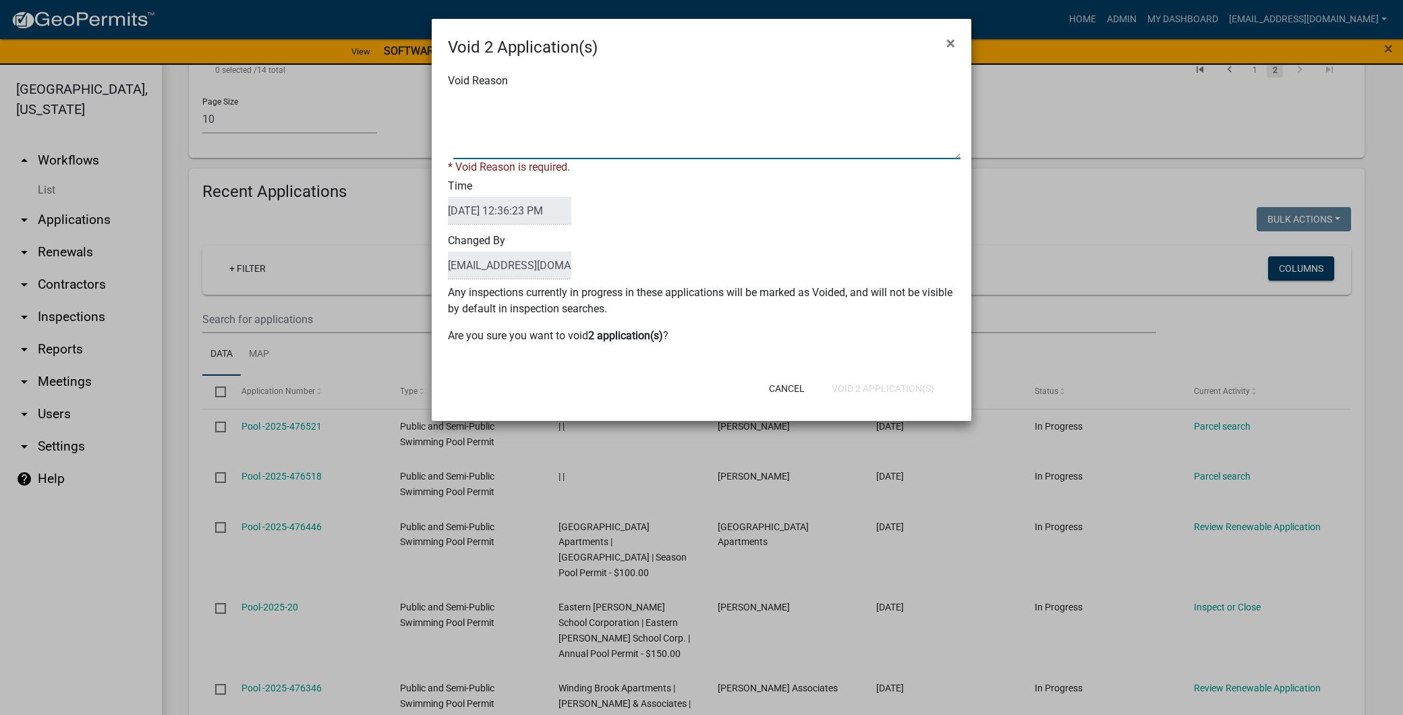
click at [562, 109] on textarea "Void Reason" at bounding box center [706, 125] width 507 height 67
type textarea "voiding"
click at [882, 386] on div "Cancel Void 2 Application(s)" at bounding box center [789, 388] width 332 height 35
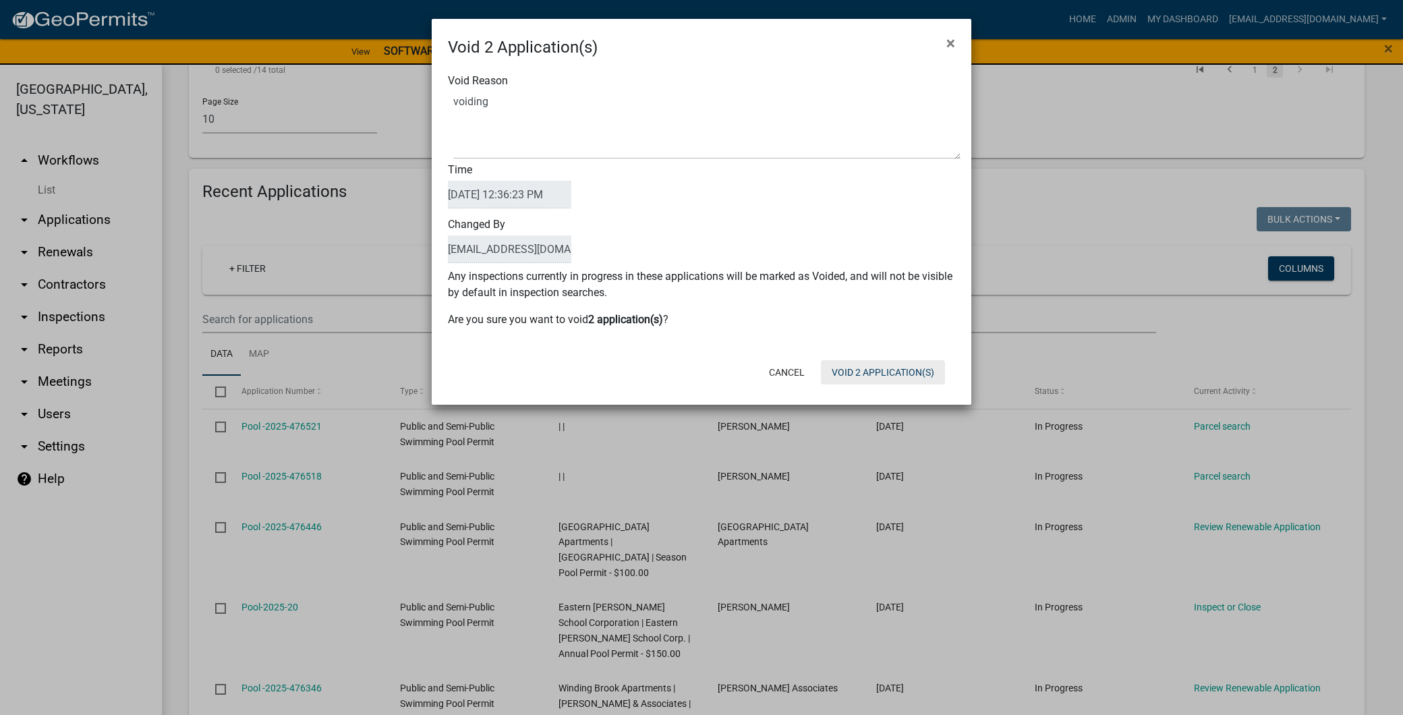
click at [877, 374] on button "Void 2 Application(s)" at bounding box center [883, 372] width 124 height 24
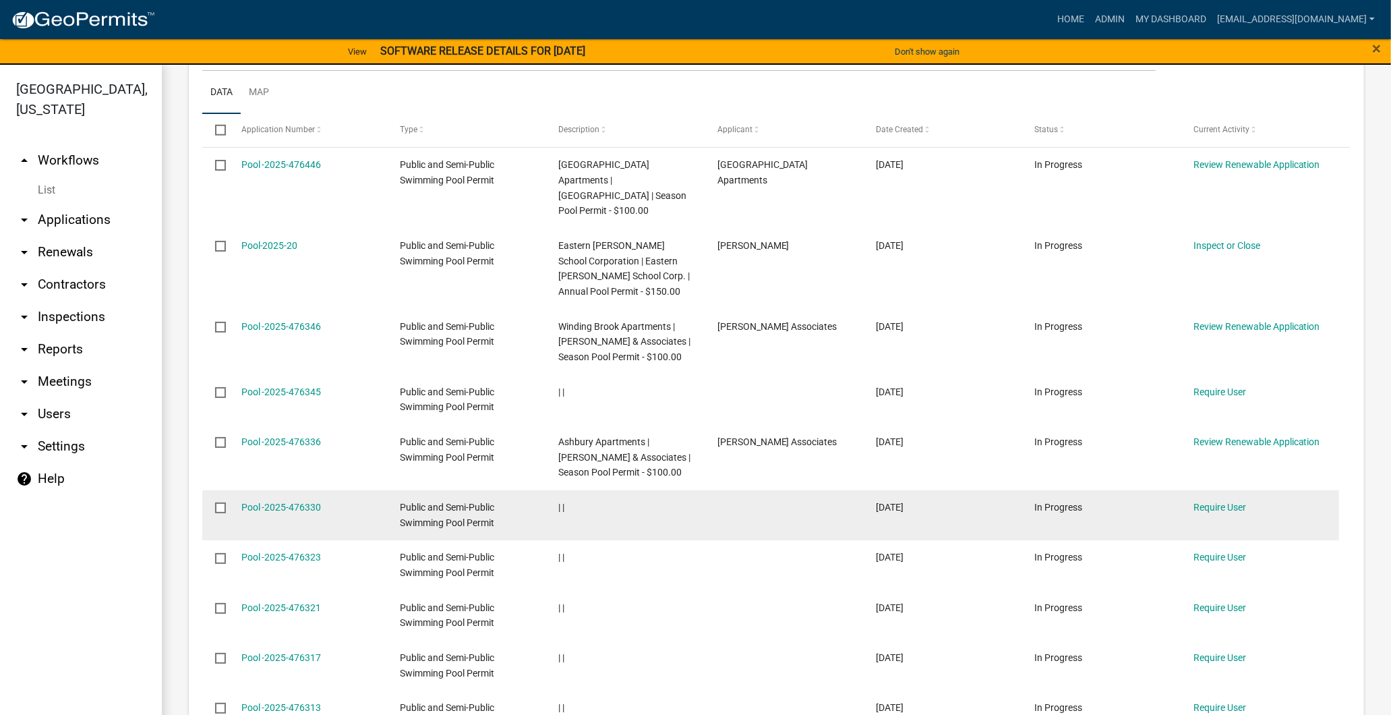
scroll to position [1036, 0]
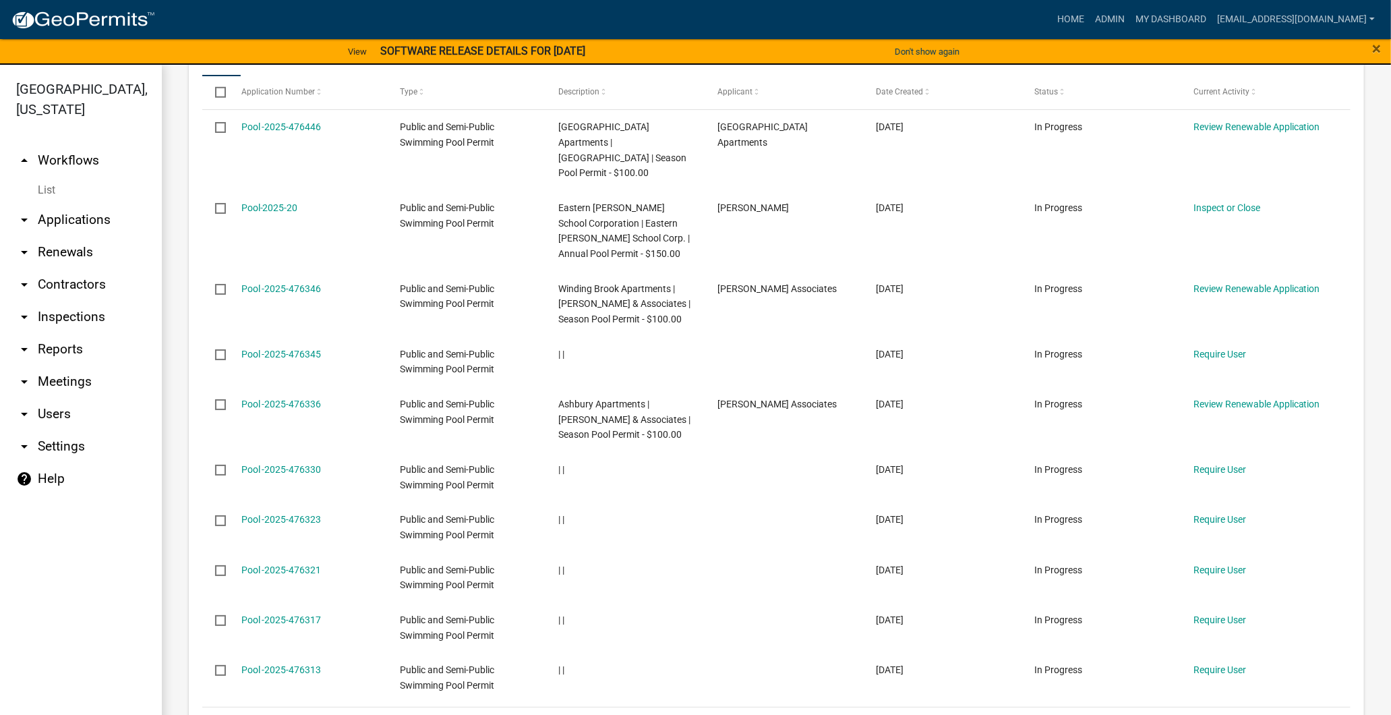
click at [1246, 714] on link "2" at bounding box center [1254, 724] width 16 height 15
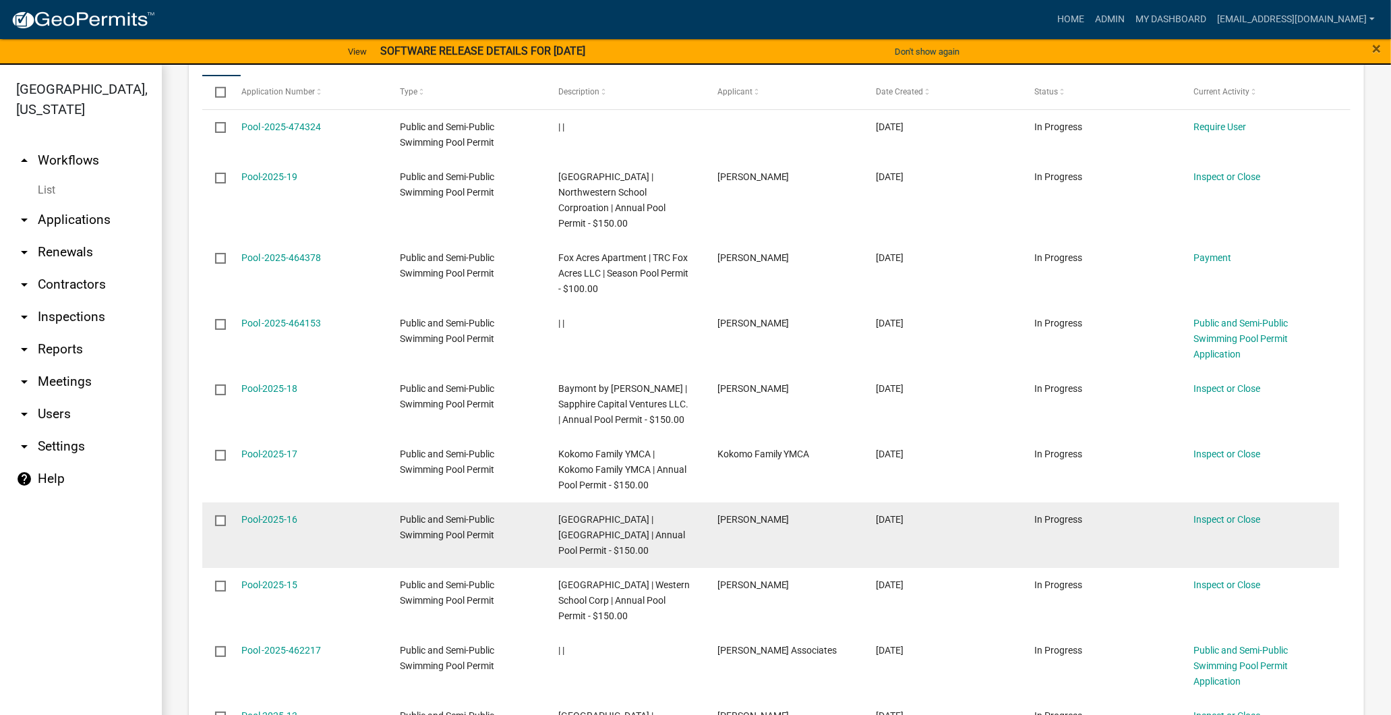
scroll to position [1185, 0]
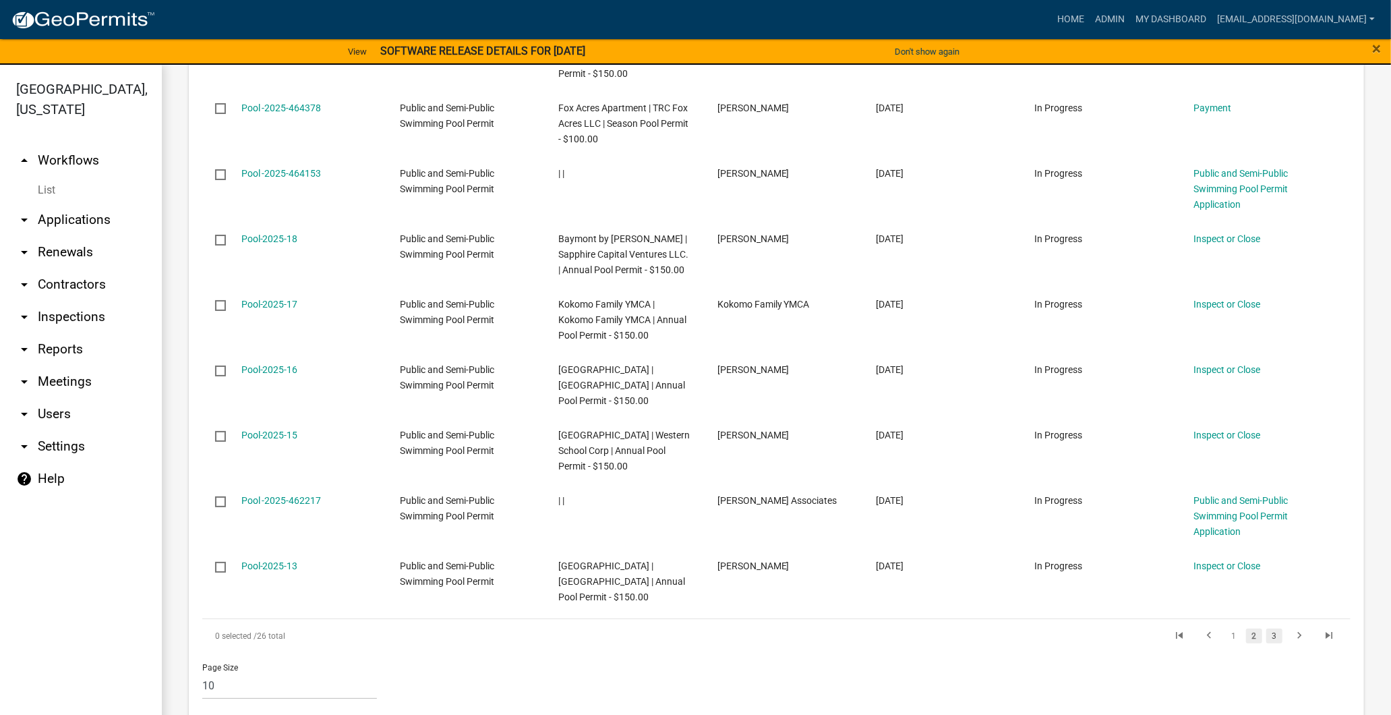
click at [1266, 628] on link "3" at bounding box center [1274, 635] width 16 height 15
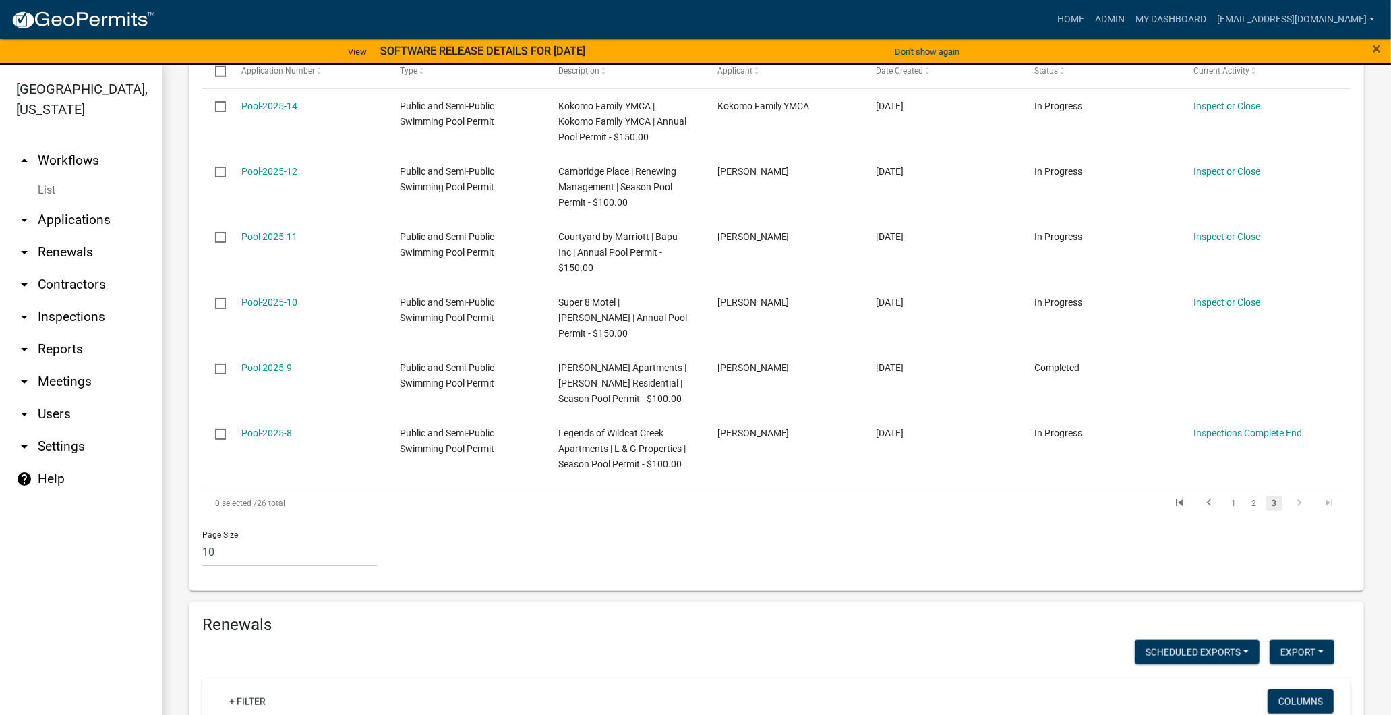
scroll to position [961, 0]
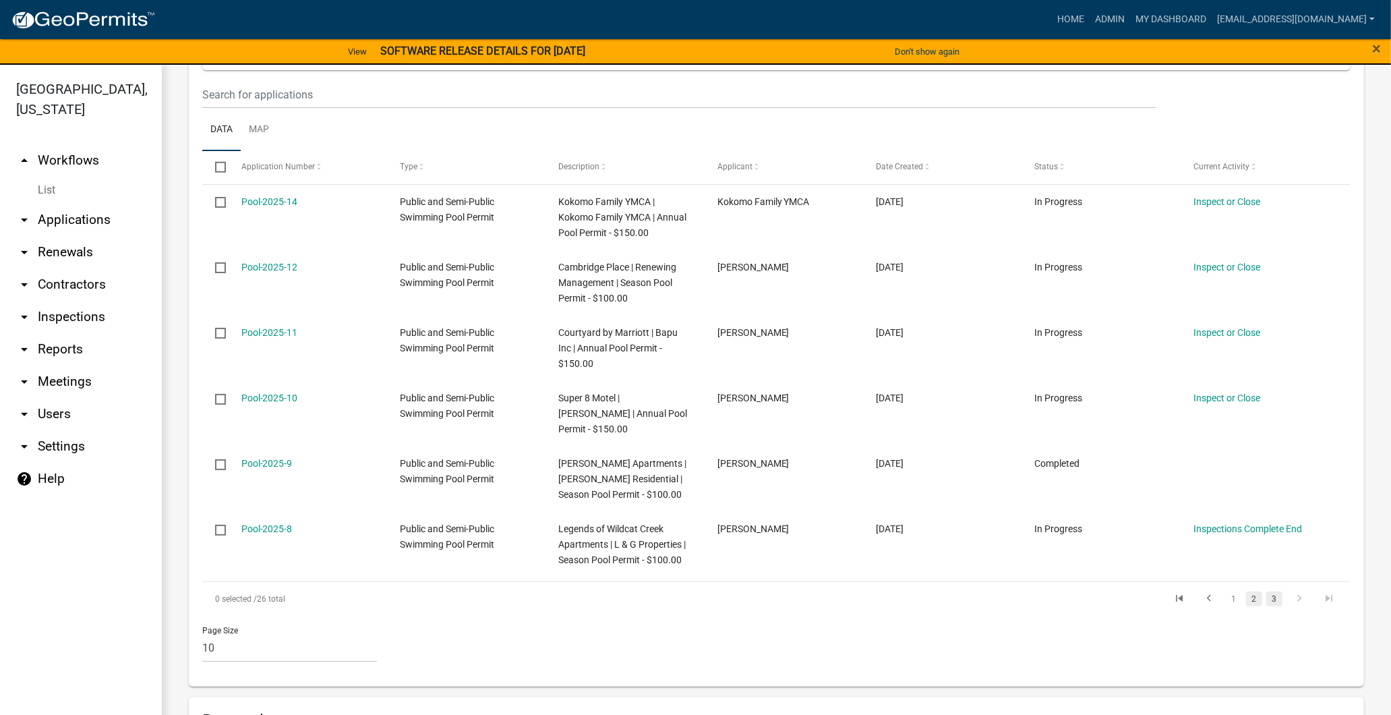
click at [1248, 591] on link "2" at bounding box center [1254, 598] width 16 height 15
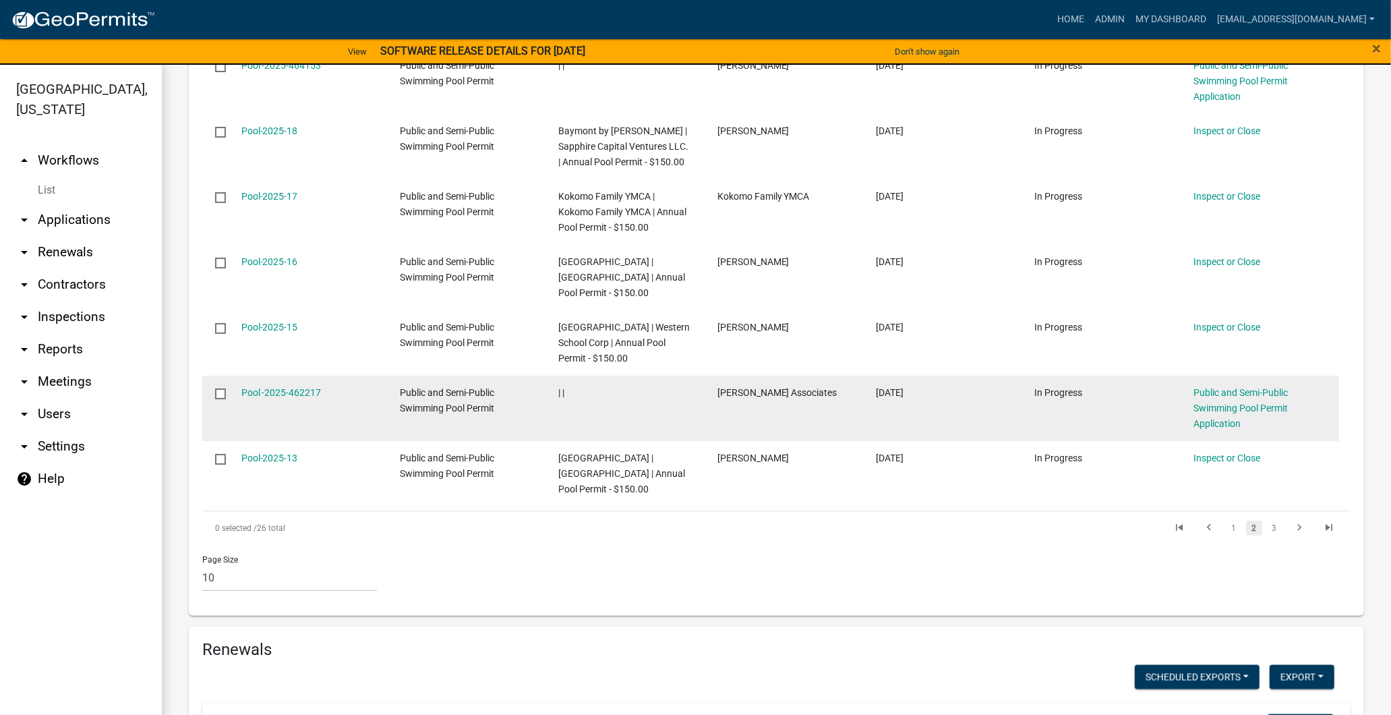
scroll to position [1336, 0]
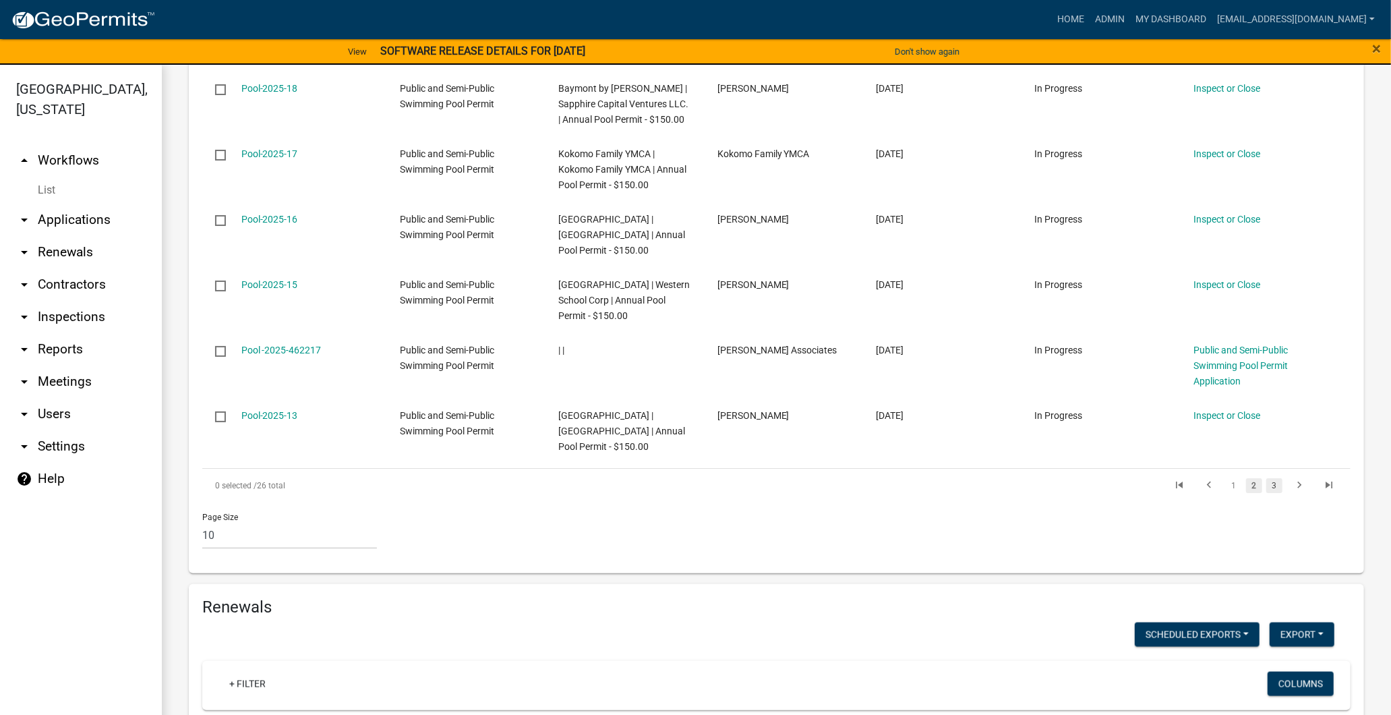
click at [1266, 478] on link "3" at bounding box center [1274, 485] width 16 height 15
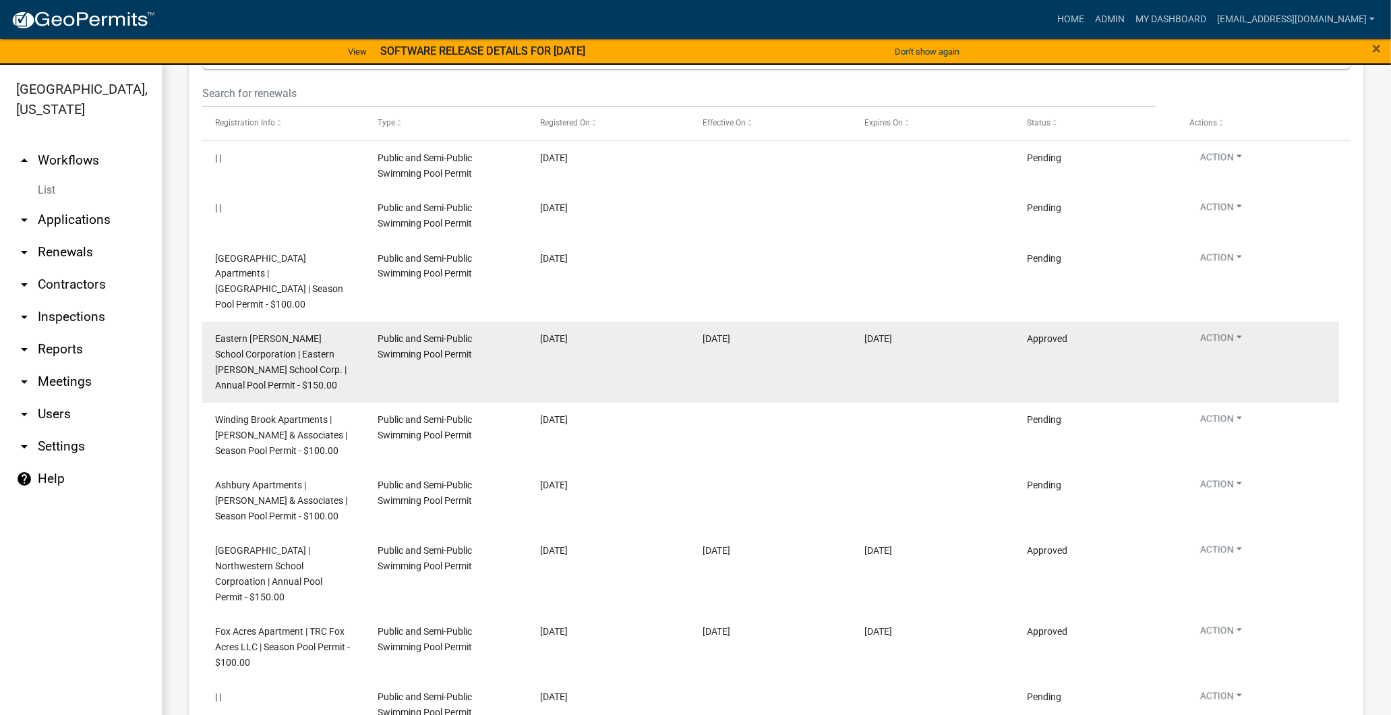
scroll to position [1810, 0]
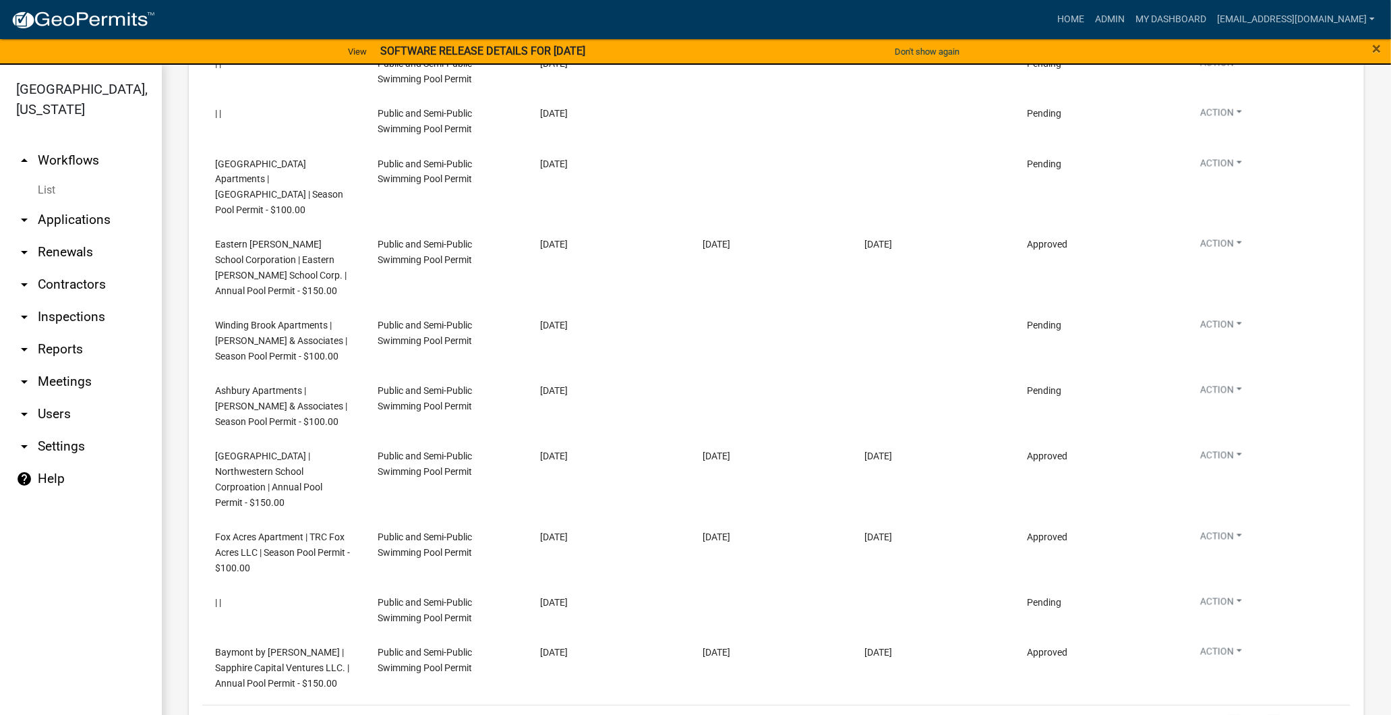
click at [1266, 714] on link "3" at bounding box center [1274, 722] width 16 height 15
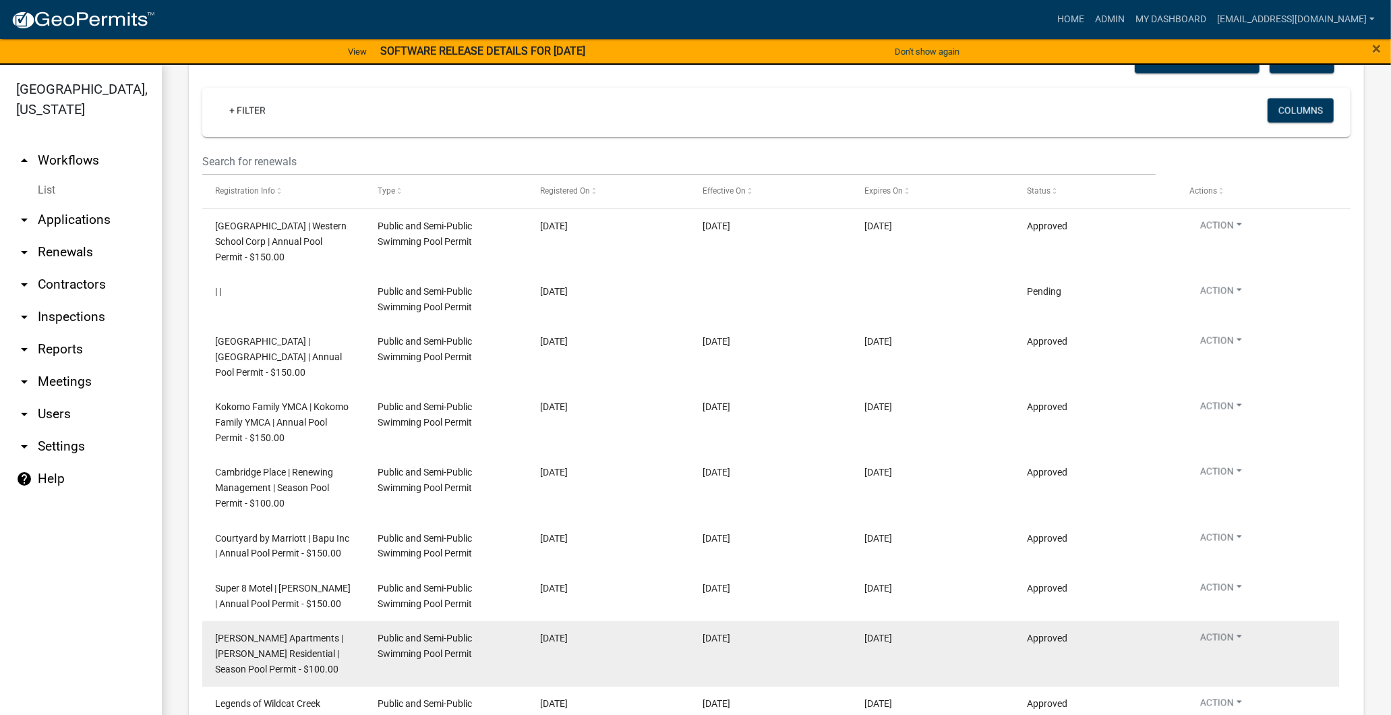
scroll to position [1729, 0]
